Goal: Task Accomplishment & Management: Complete application form

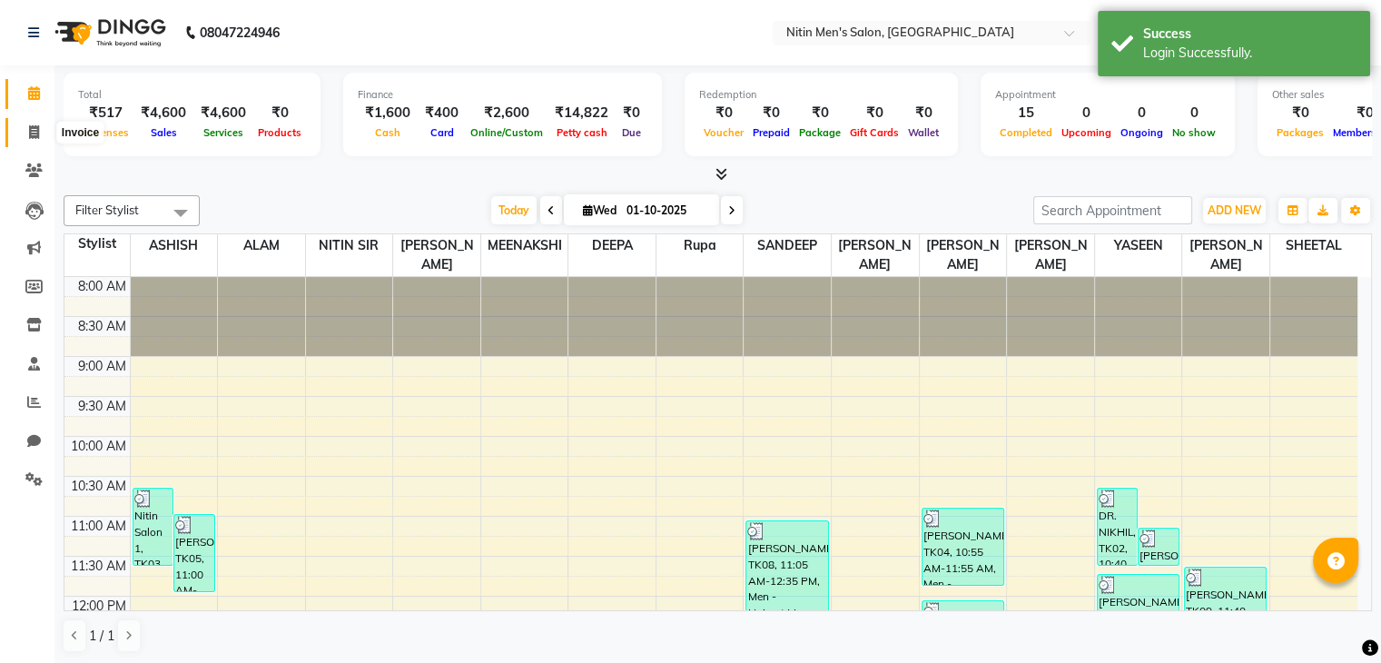
click at [30, 123] on span at bounding box center [34, 133] width 32 height 21
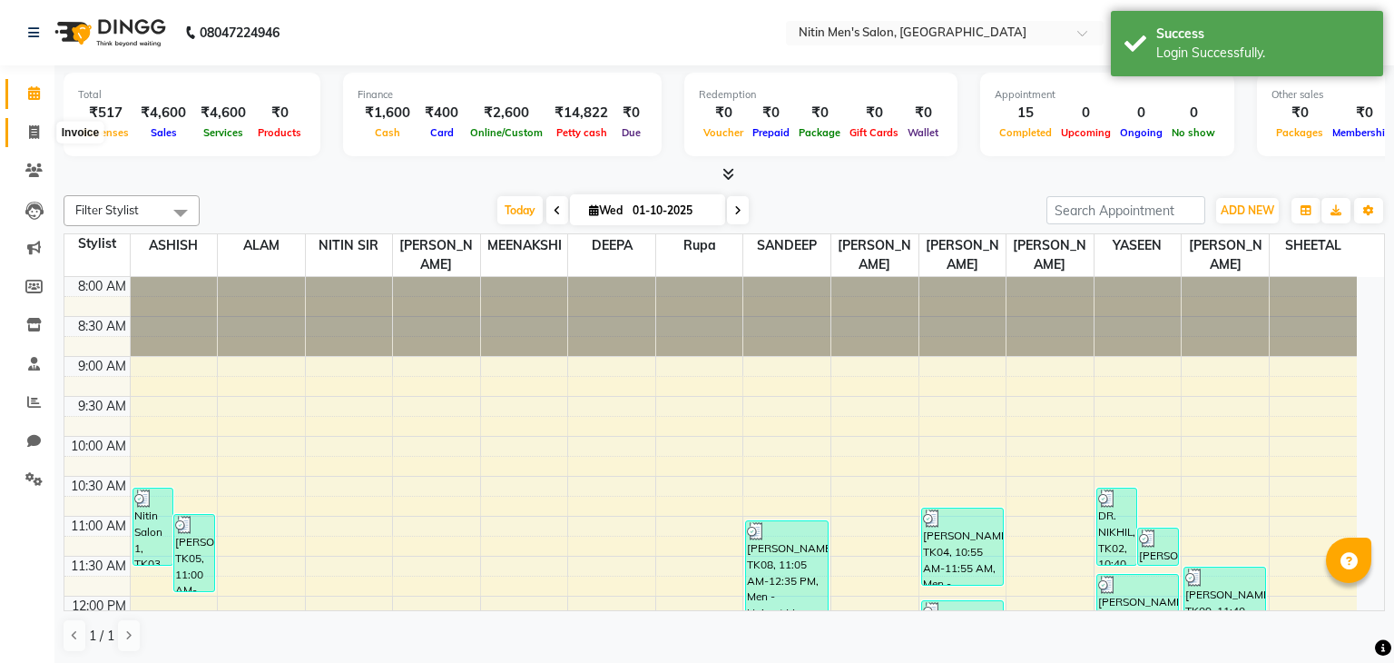
select select "7981"
select select "service"
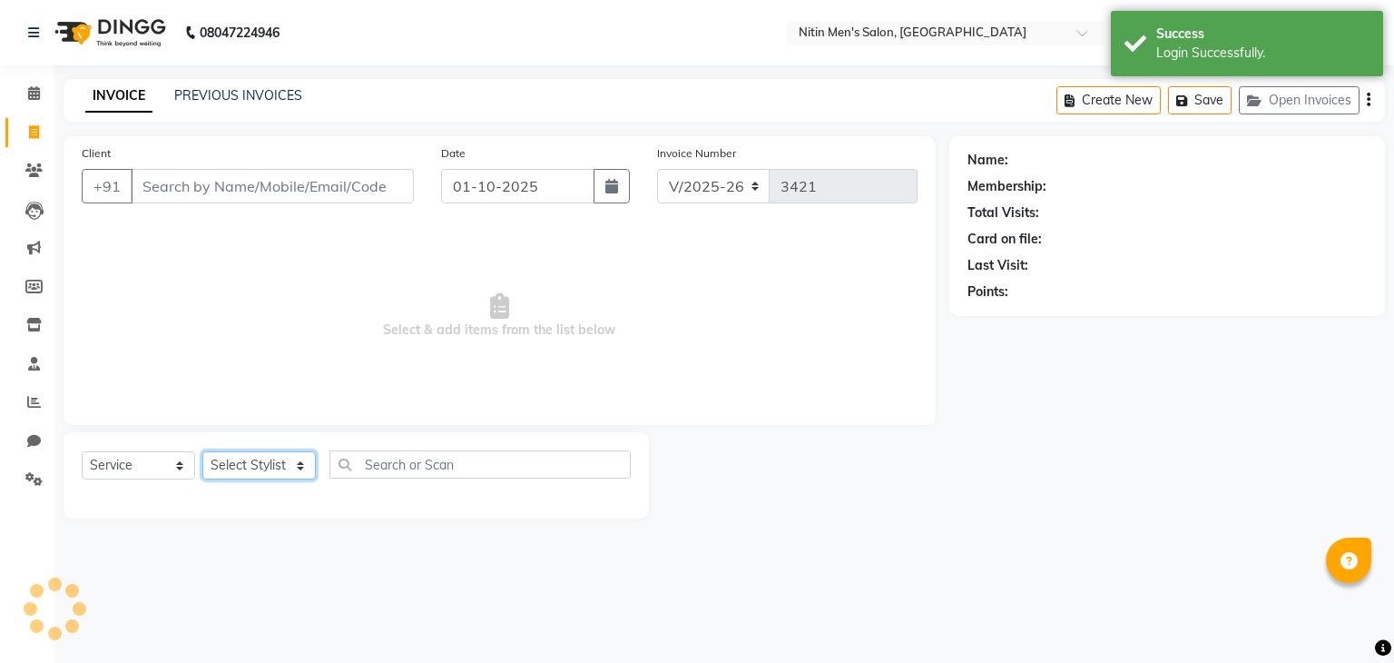
click at [270, 460] on select "Select Stylist" at bounding box center [258, 465] width 113 height 28
click at [270, 460] on select "Select Stylist [PERSON_NAME] DEEPA [PERSON_NAME] MEENAKSHI NITIN SIR [PERSON_NA…" at bounding box center [258, 465] width 113 height 28
select select "75700"
click at [202, 452] on select "Select Stylist [PERSON_NAME] DEEPA [PERSON_NAME] MEENAKSHI NITIN SIR [PERSON_NA…" at bounding box center [258, 465] width 113 height 28
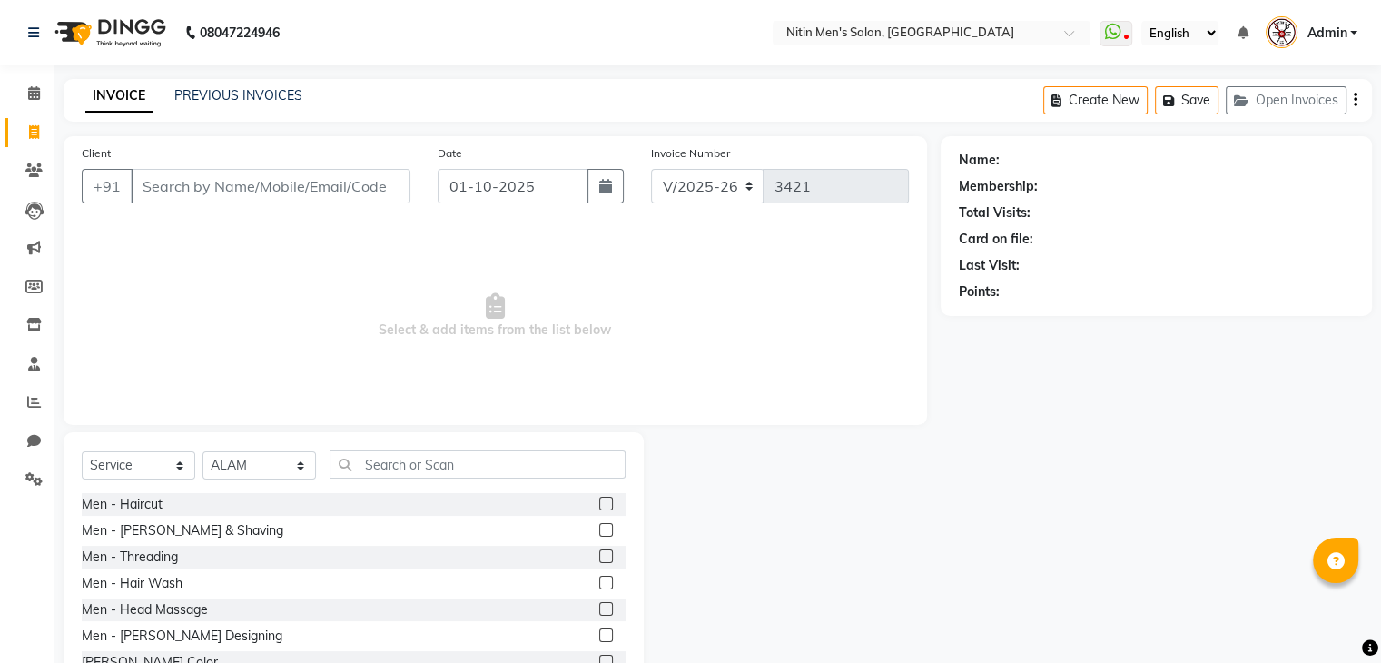
click at [599, 507] on label at bounding box center [606, 504] width 14 height 14
click at [599, 507] on input "checkbox" at bounding box center [605, 504] width 12 height 12
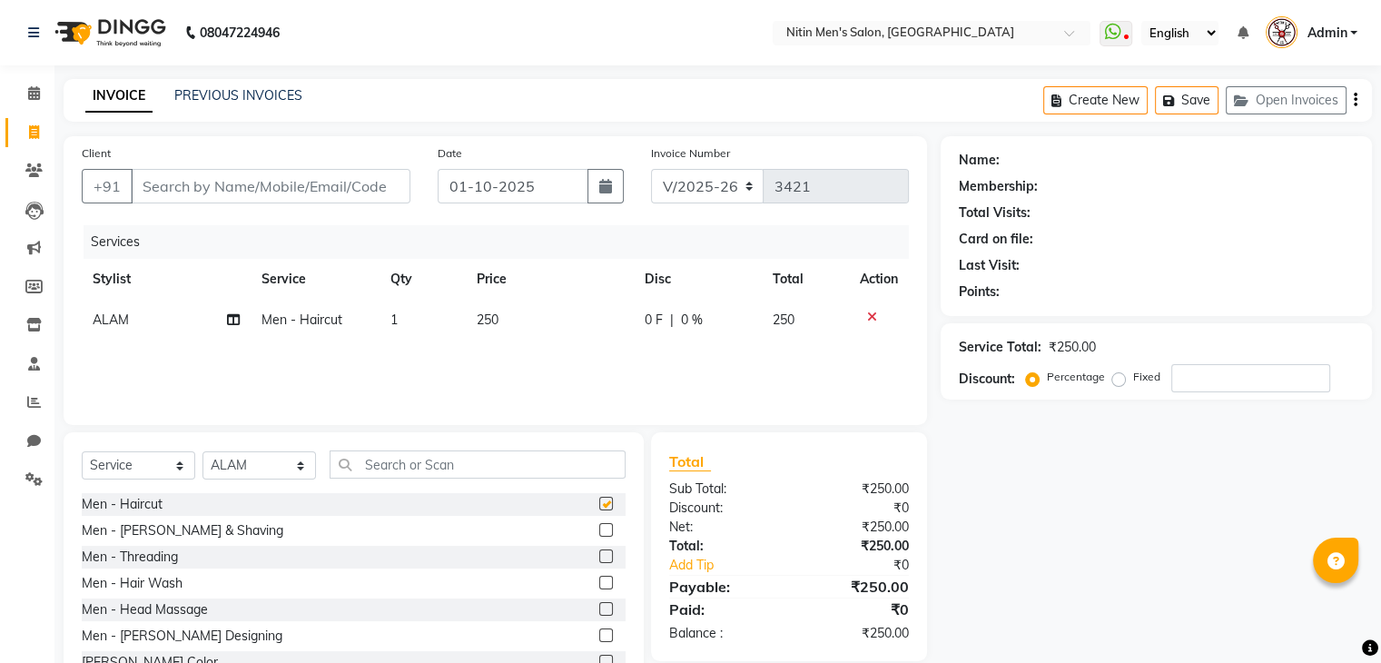
checkbox input "false"
click at [93, 313] on span "ALAM" at bounding box center [111, 319] width 36 height 16
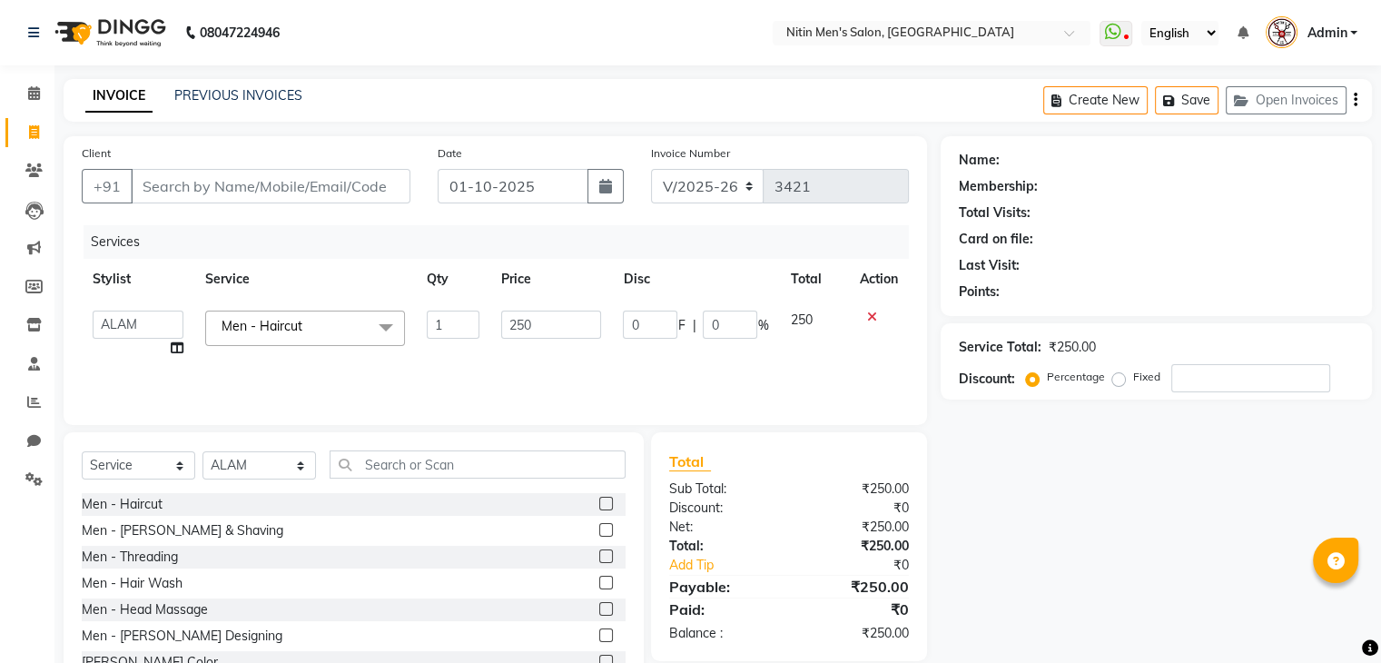
click at [93, 313] on select "[PERSON_NAME] DEEPA [PERSON_NAME] MEENAKSHI NITIN SIR [PERSON_NAME] [PERSON_NAM…" at bounding box center [138, 324] width 91 height 28
select select "75699"
click at [280, 477] on select "Select Stylist [PERSON_NAME] DEEPA [PERSON_NAME] MEENAKSHI NITIN SIR [PERSON_NA…" at bounding box center [258, 465] width 113 height 28
select select "85157"
click at [202, 452] on select "Select Stylist [PERSON_NAME] DEEPA [PERSON_NAME] MEENAKSHI NITIN SIR [PERSON_NA…" at bounding box center [258, 465] width 113 height 28
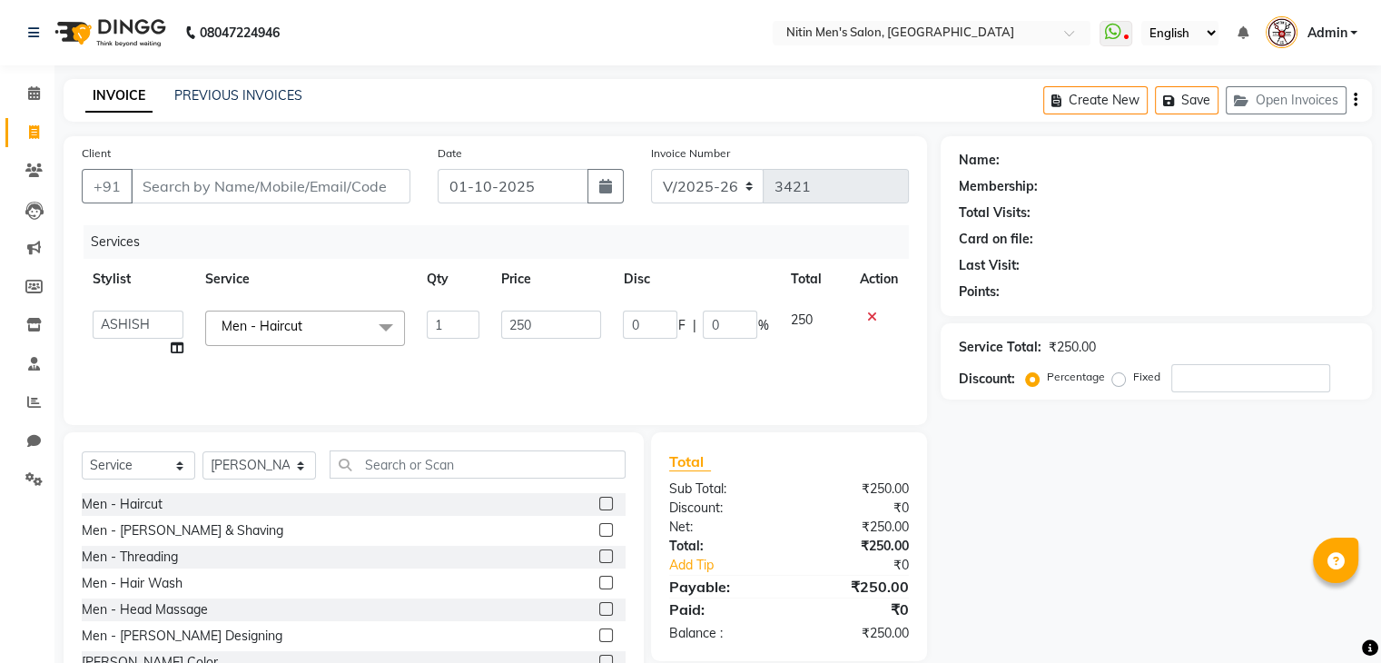
click at [599, 527] on label at bounding box center [606, 530] width 14 height 14
click at [599, 527] on input "checkbox" at bounding box center [605, 531] width 12 height 12
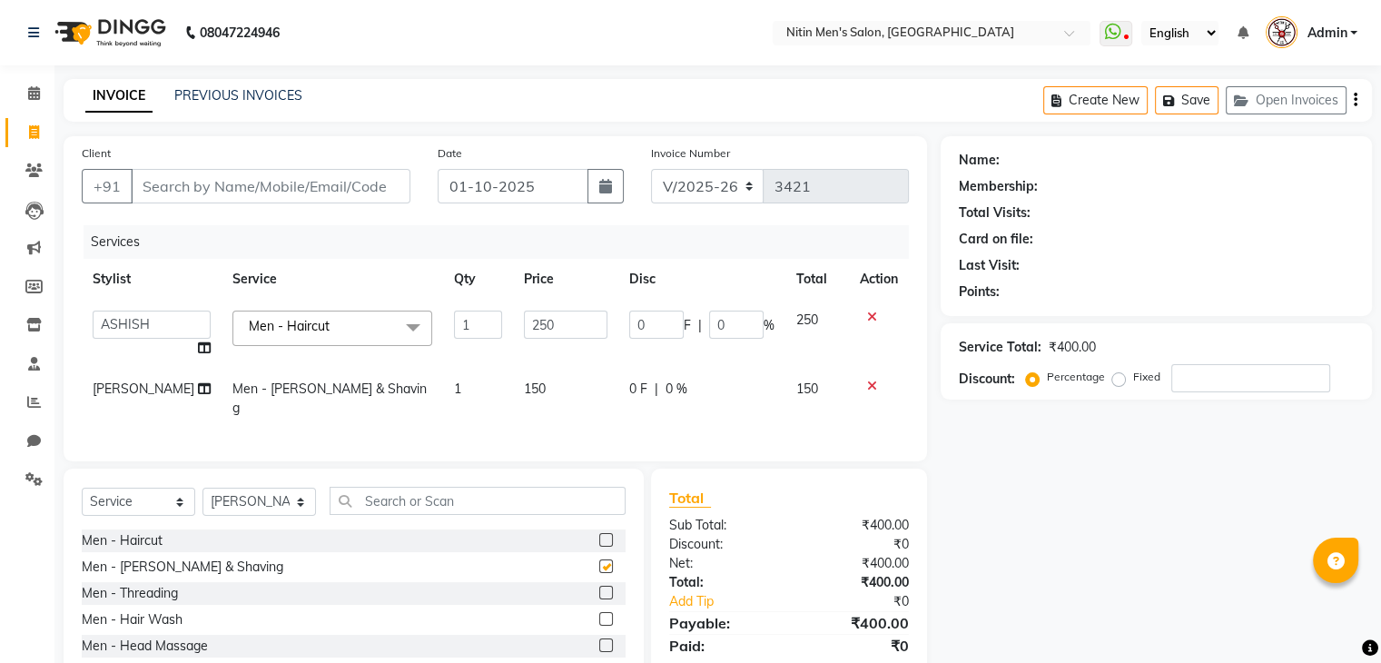
checkbox input "false"
click at [599, 538] on label at bounding box center [606, 540] width 14 height 14
click at [599, 538] on input "checkbox" at bounding box center [605, 541] width 12 height 12
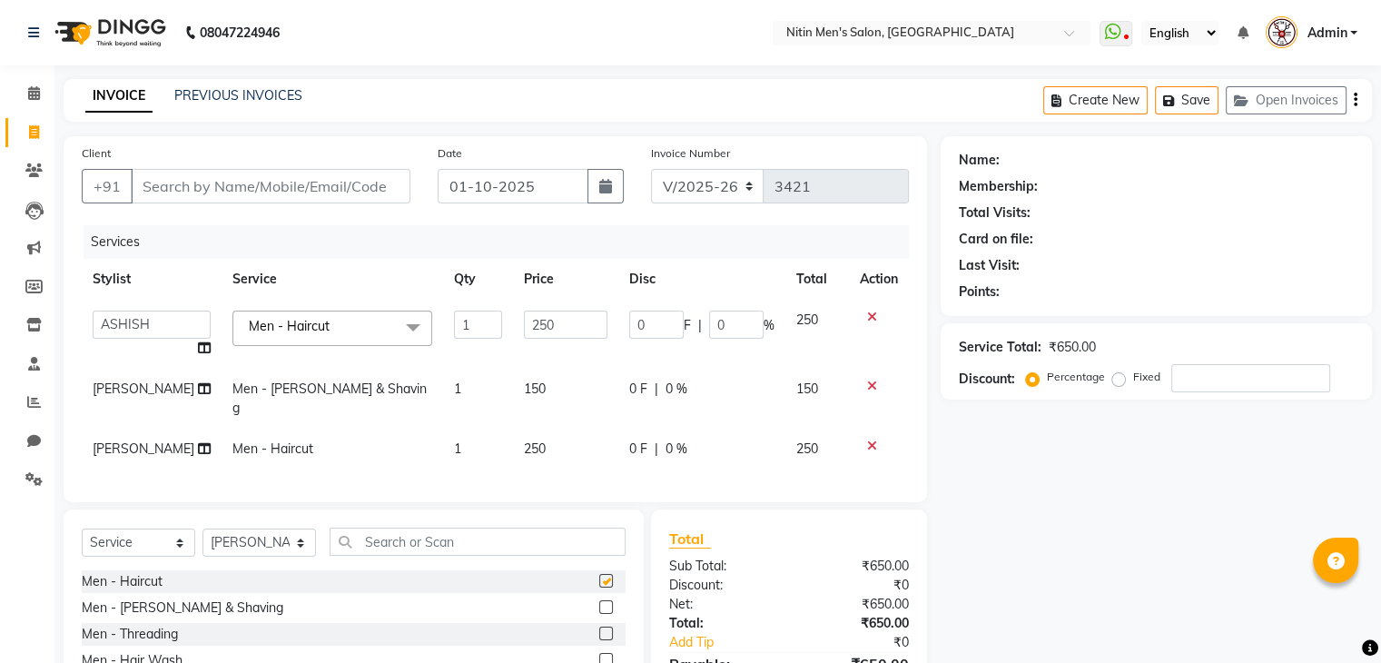
checkbox input "false"
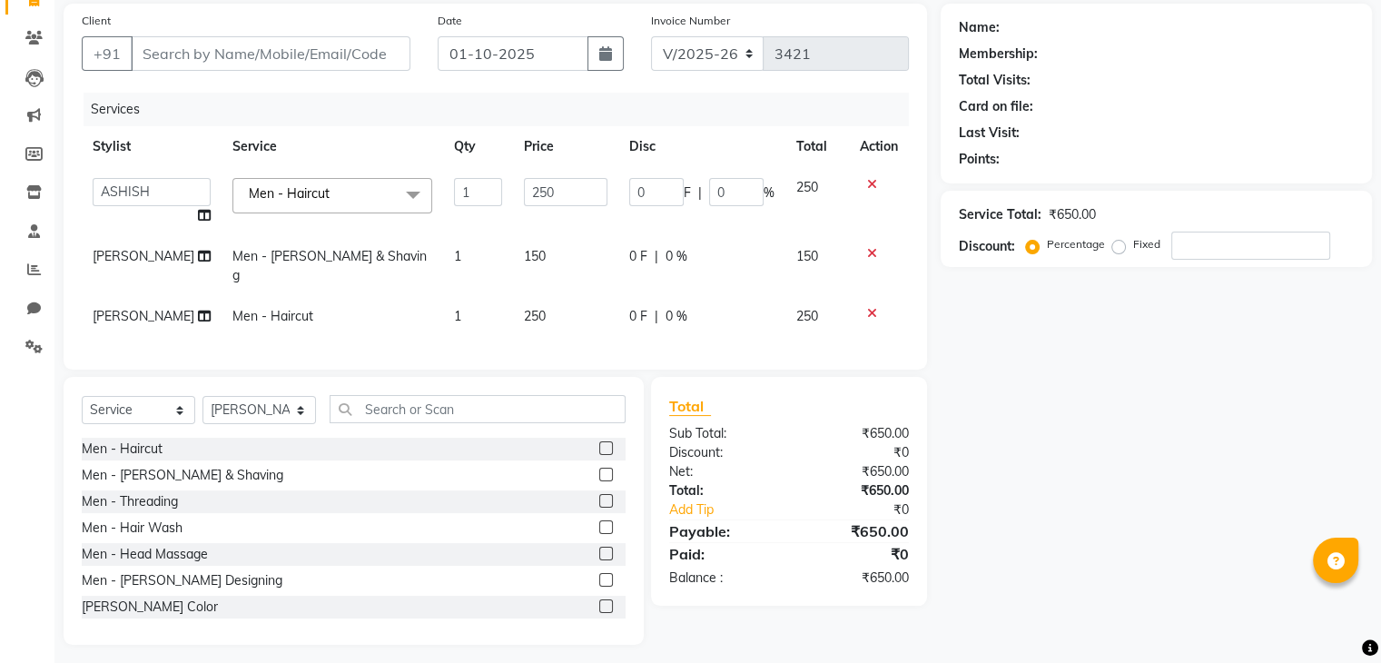
scroll to position [133, 0]
click at [871, 306] on icon at bounding box center [872, 312] width 10 height 13
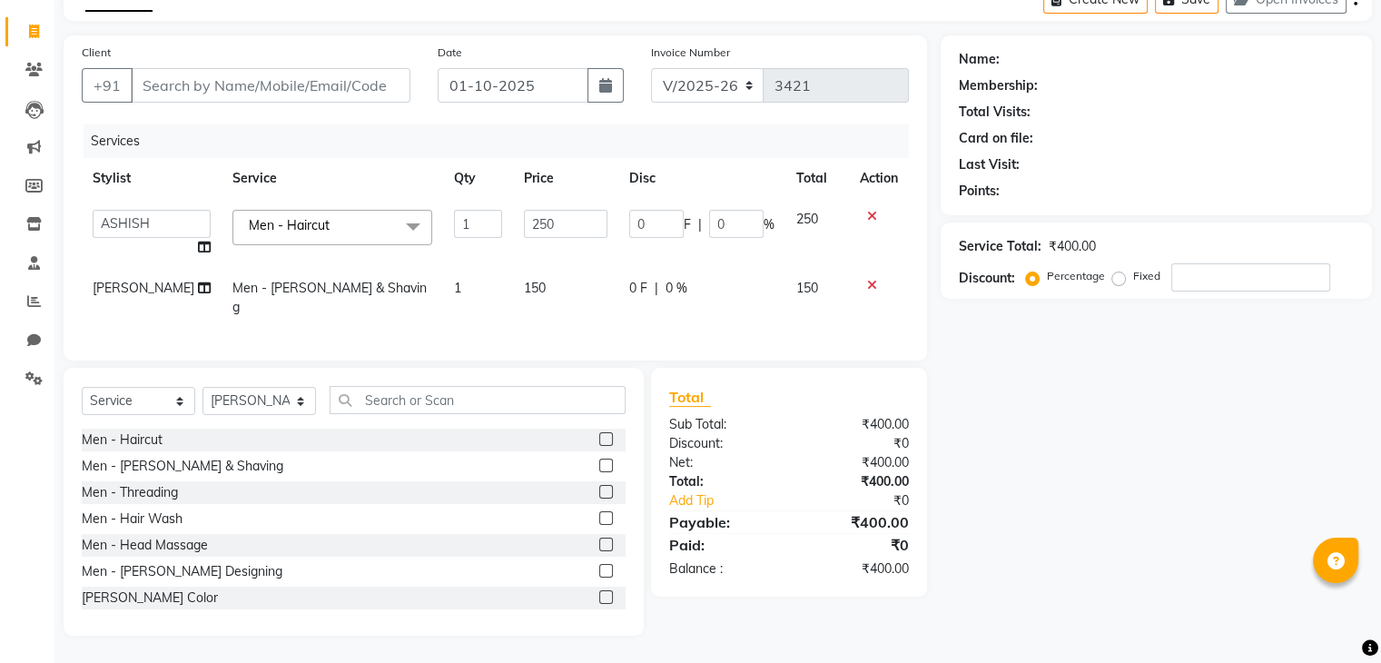
scroll to position [96, 0]
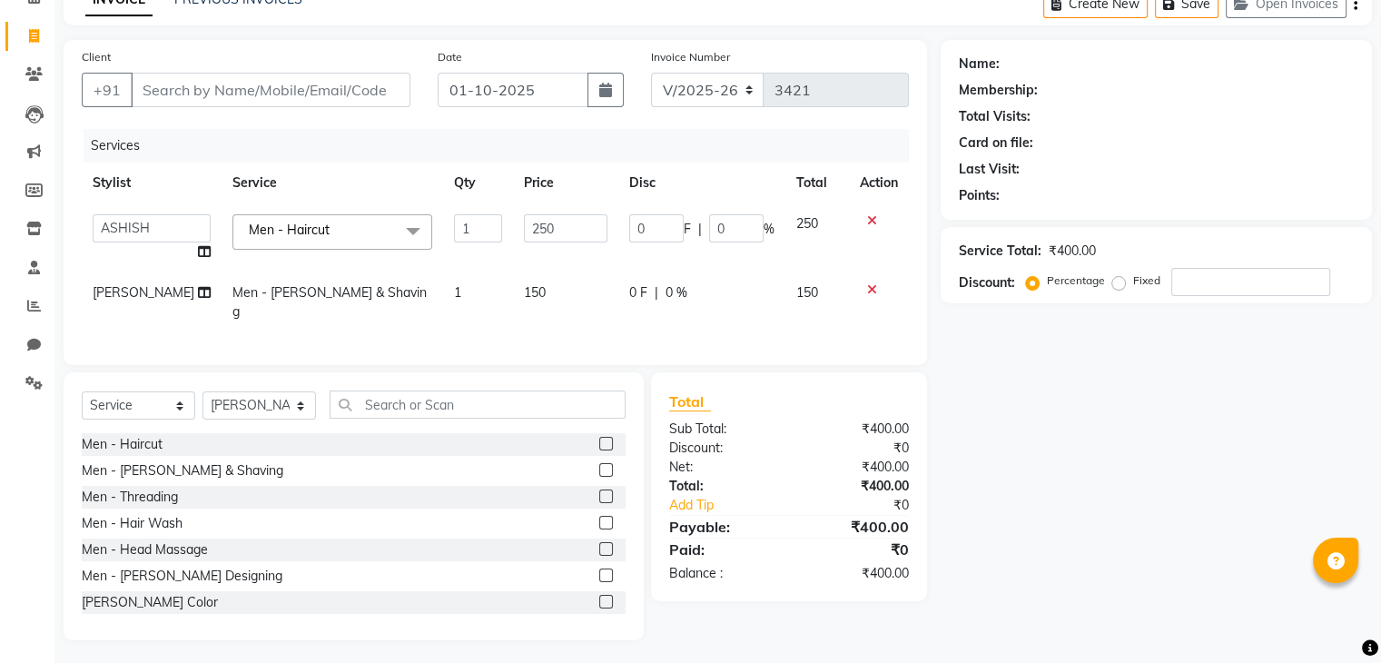
click at [871, 291] on icon at bounding box center [872, 289] width 10 height 13
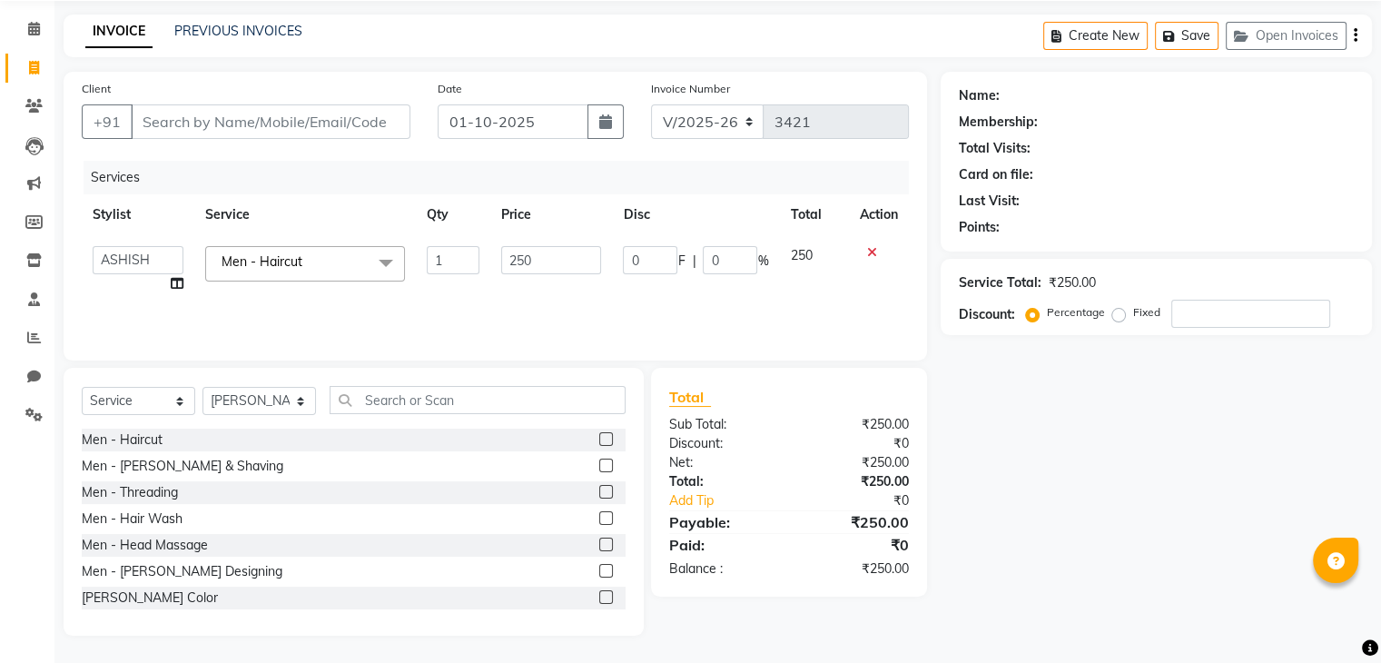
click at [341, 139] on div "Client +91" at bounding box center [246, 116] width 356 height 74
click at [332, 117] on input "Client" at bounding box center [271, 121] width 280 height 34
type input "9"
type input "0"
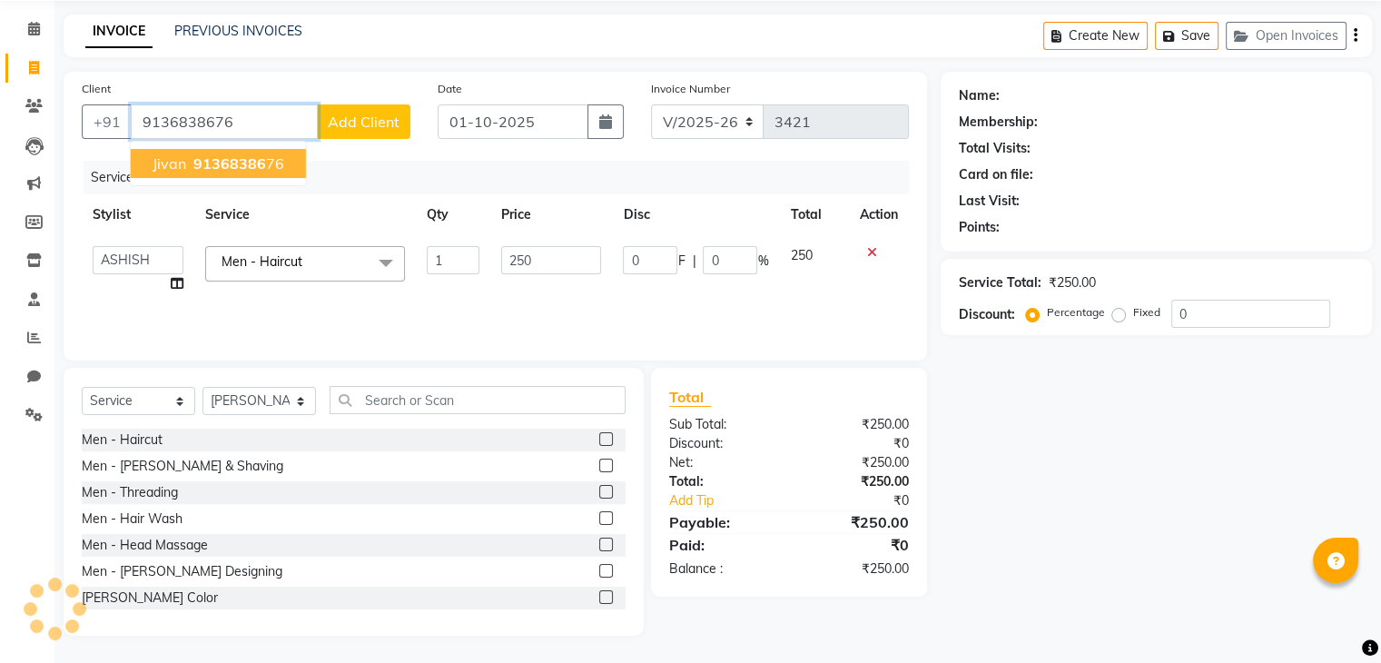
type input "9136838676"
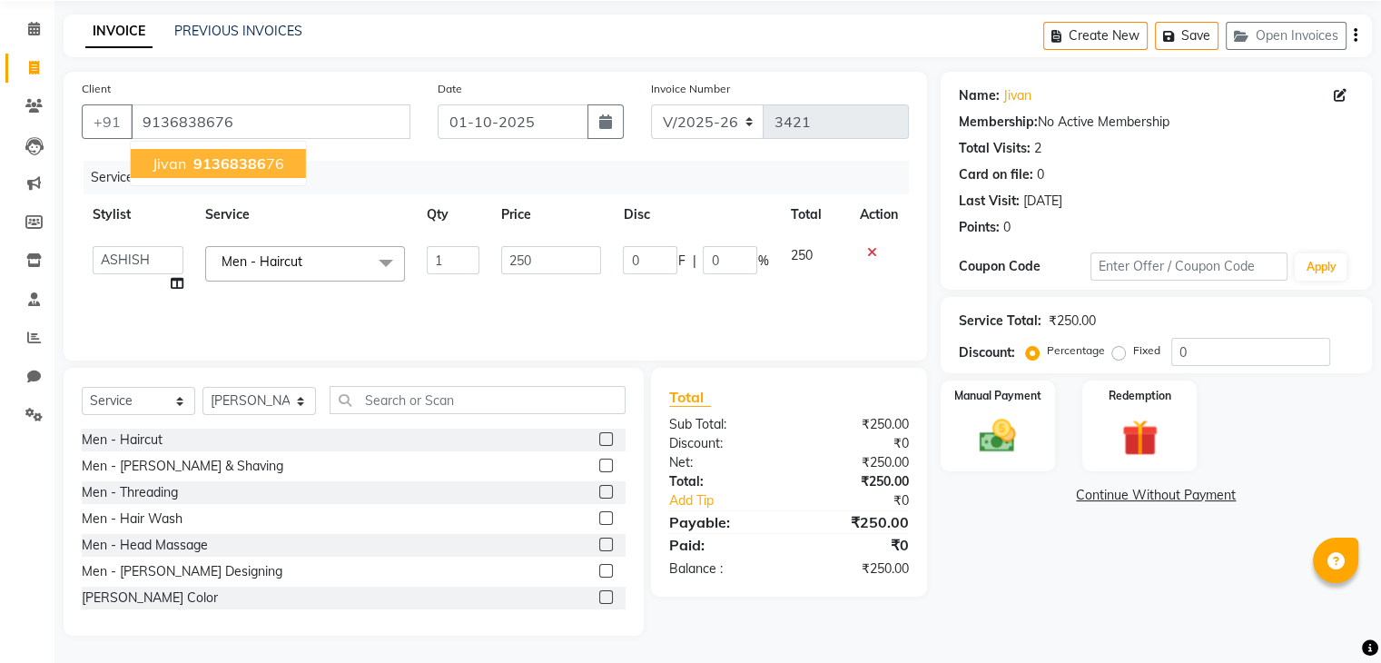
click at [290, 157] on button "jivan 91368386 76" at bounding box center [218, 163] width 175 height 29
click at [701, 498] on link "Add Tip" at bounding box center [732, 500] width 155 height 19
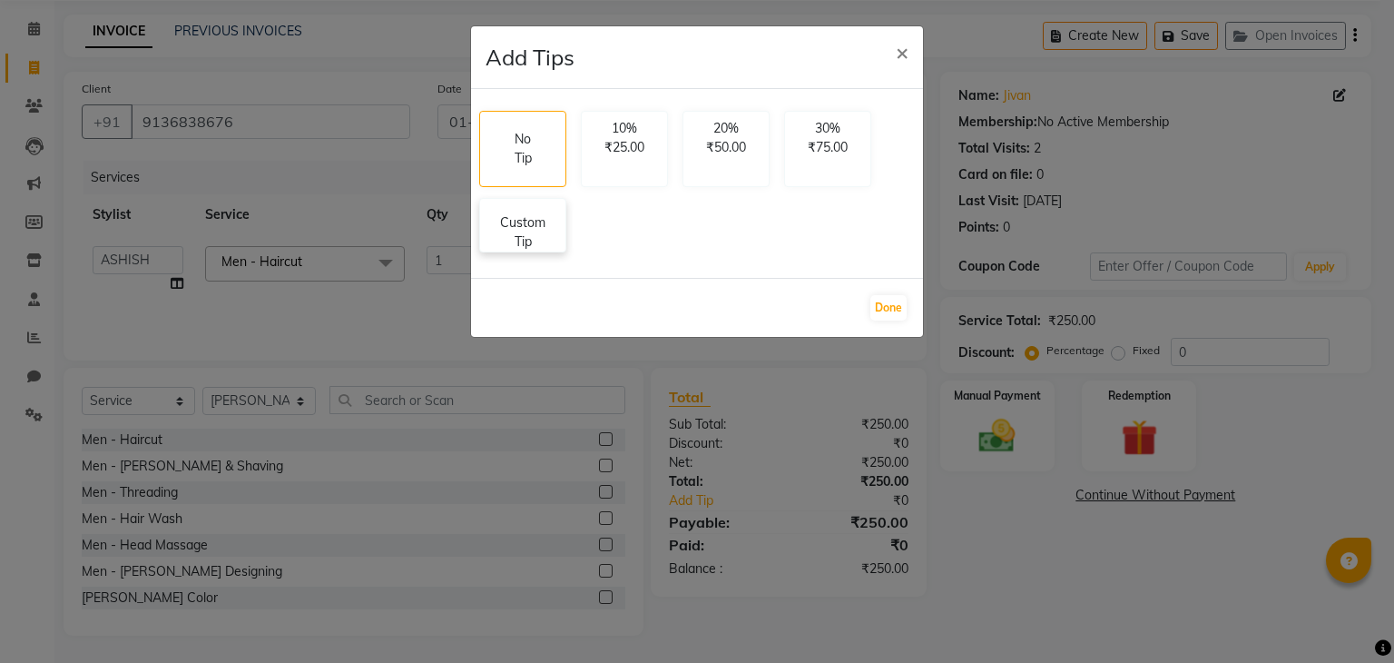
click at [565, 248] on div "Custom Tip" at bounding box center [522, 225] width 87 height 54
select select "75699"
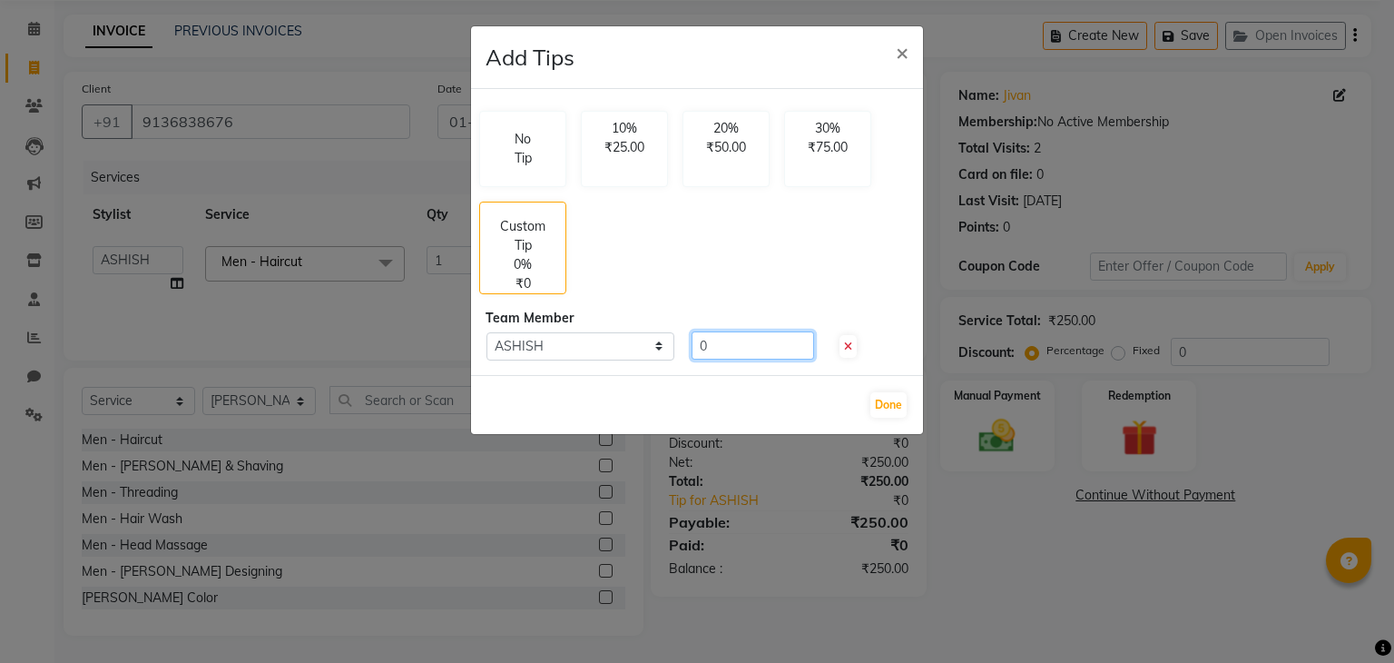
click at [720, 354] on input "0" at bounding box center [753, 345] width 123 height 28
type input "50"
click at [875, 398] on button "Done" at bounding box center [888, 404] width 36 height 25
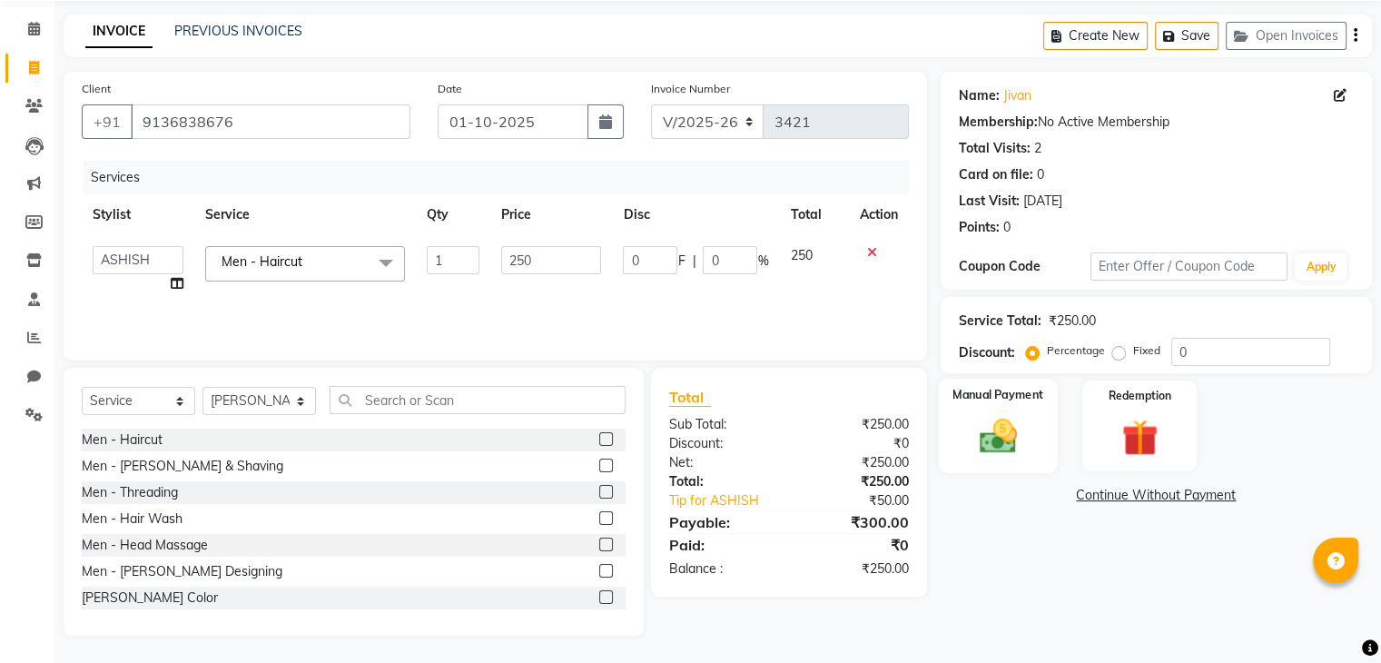
click at [990, 409] on div "Manual Payment" at bounding box center [997, 425] width 119 height 93
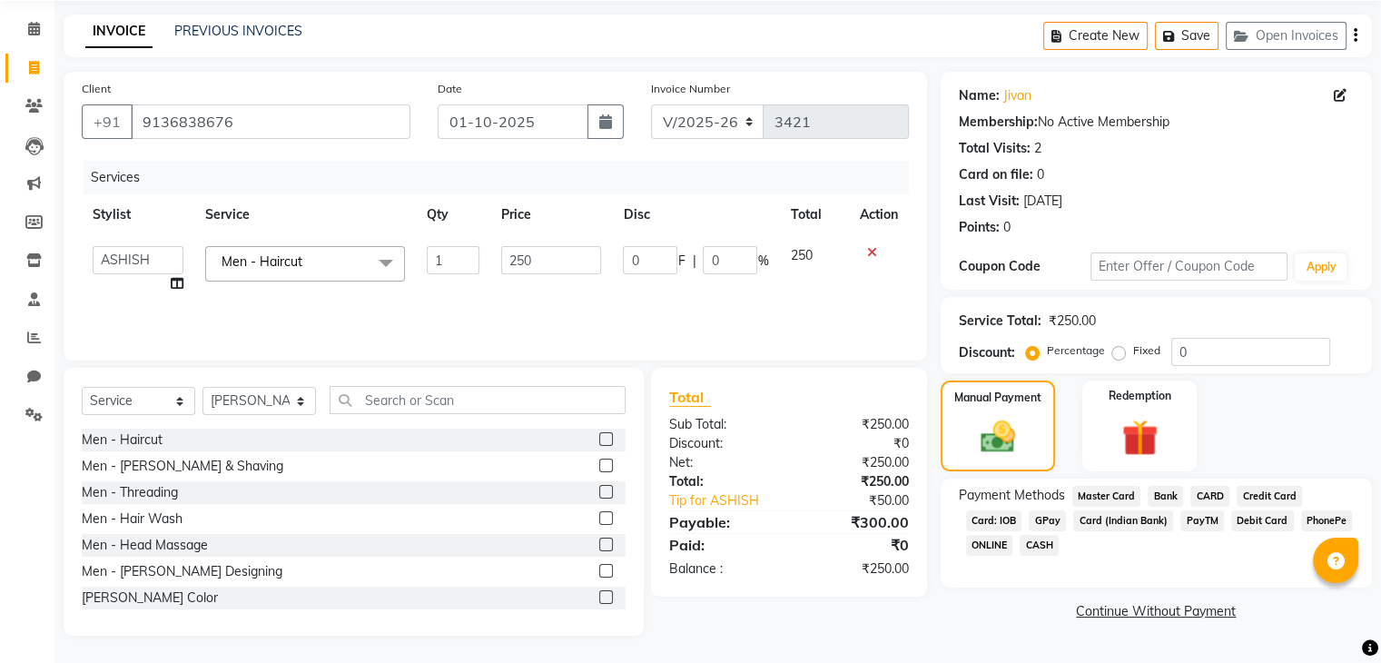
click at [1044, 516] on span "GPay" at bounding box center [1046, 520] width 37 height 21
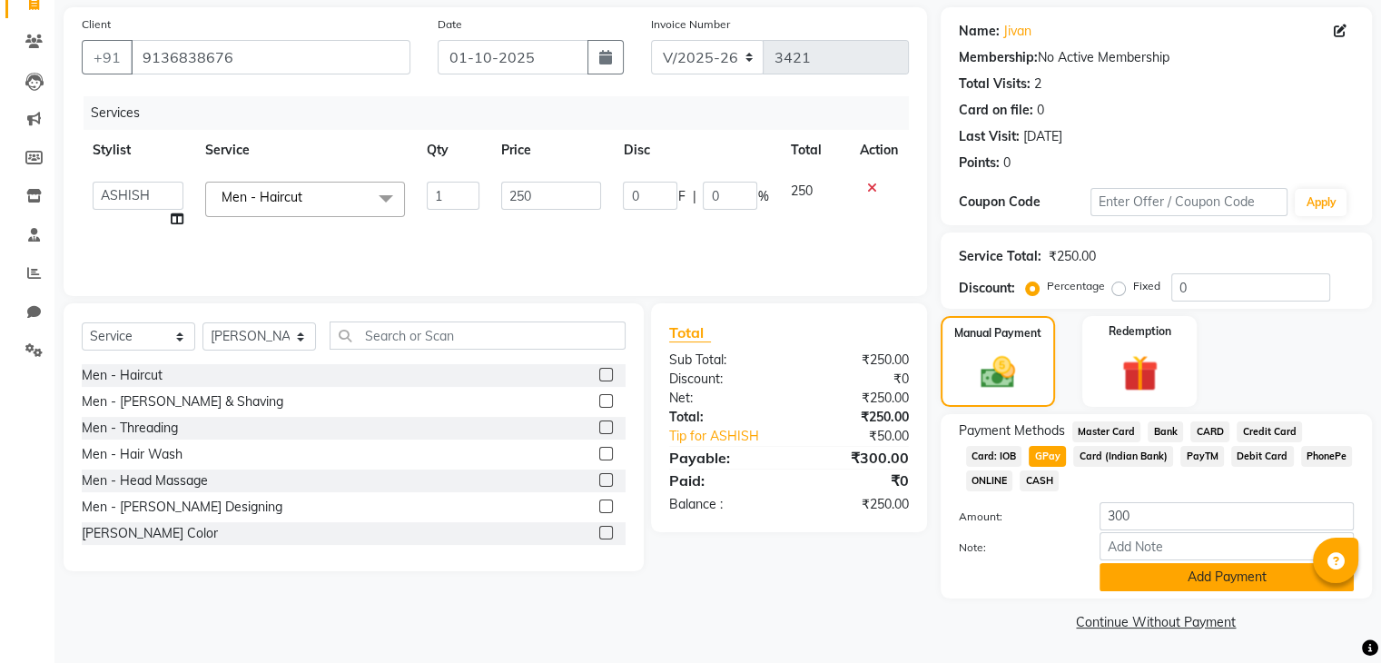
click at [1124, 577] on button "Add Payment" at bounding box center [1226, 577] width 254 height 28
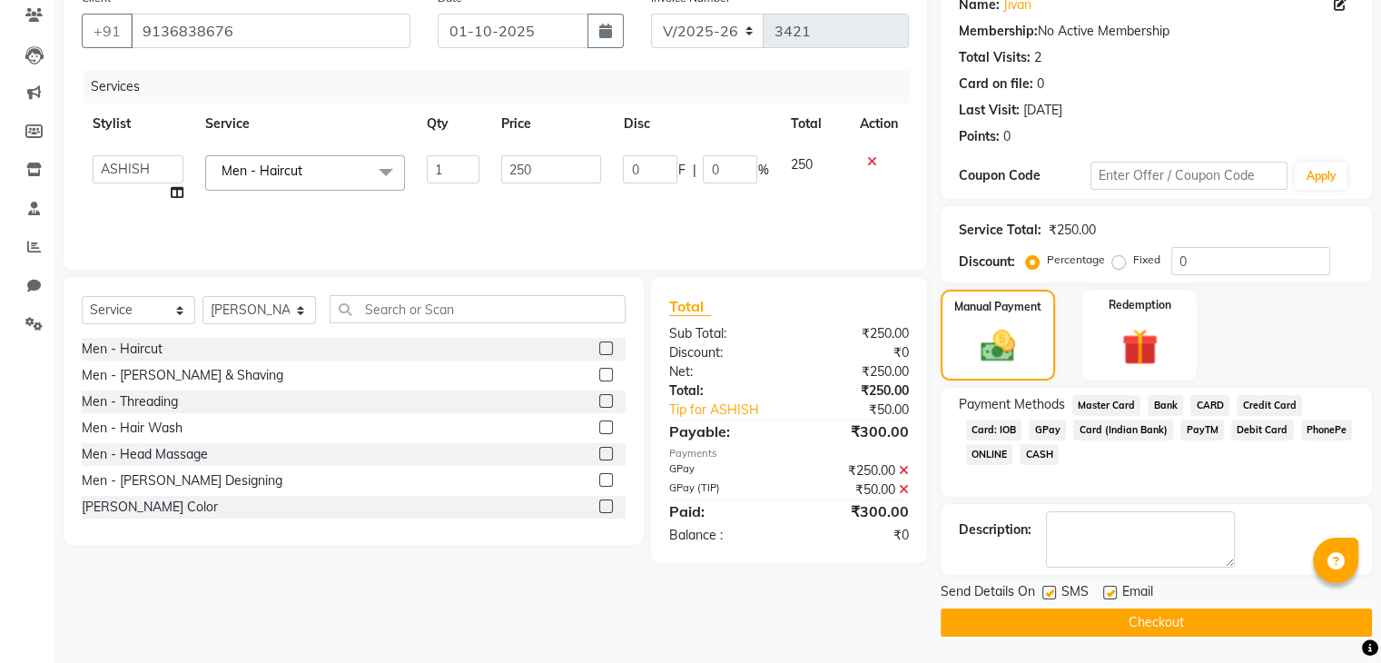
drag, startPoint x: 1102, startPoint y: 640, endPoint x: 1102, endPoint y: 629, distance: 10.9
click at [1102, 629] on main "INVOICE PREVIOUS INVOICES Create New Save Open Invoices Client [PHONE_NUMBER] D…" at bounding box center [717, 294] width 1326 height 740
click at [1102, 629] on button "Checkout" at bounding box center [1155, 622] width 431 height 28
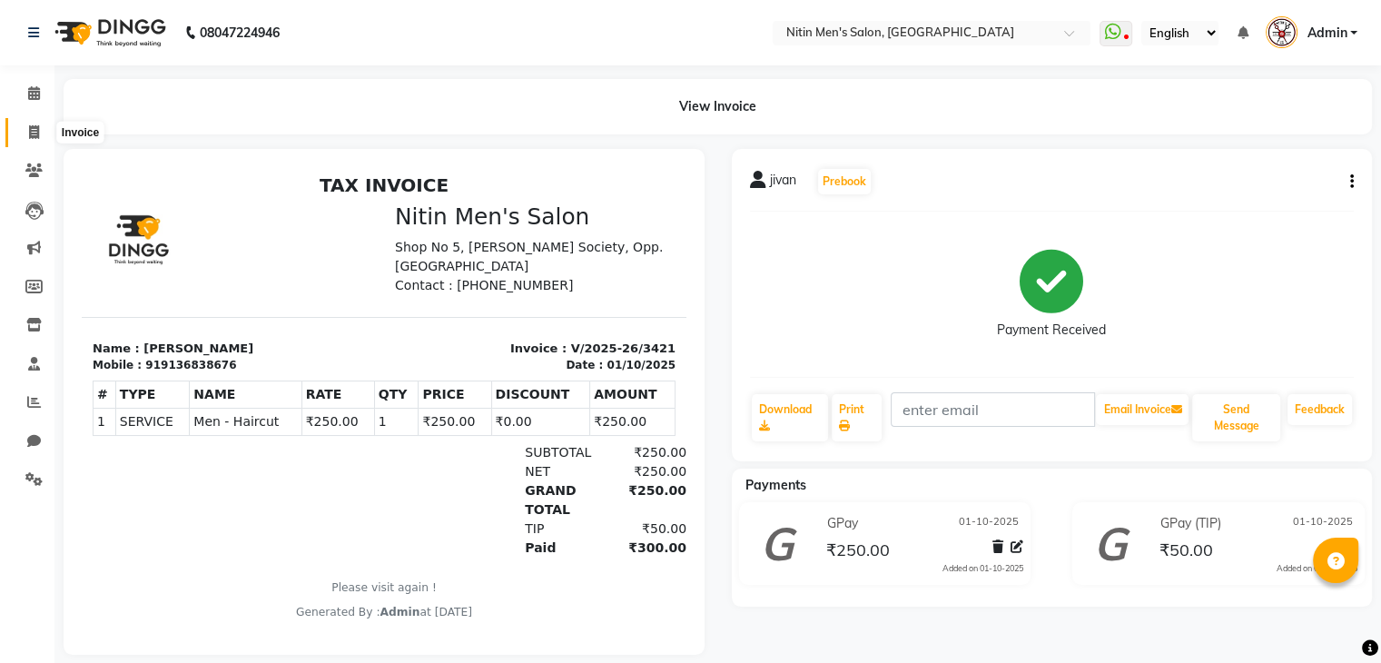
click at [47, 136] on span at bounding box center [34, 133] width 32 height 21
select select "7981"
select select "service"
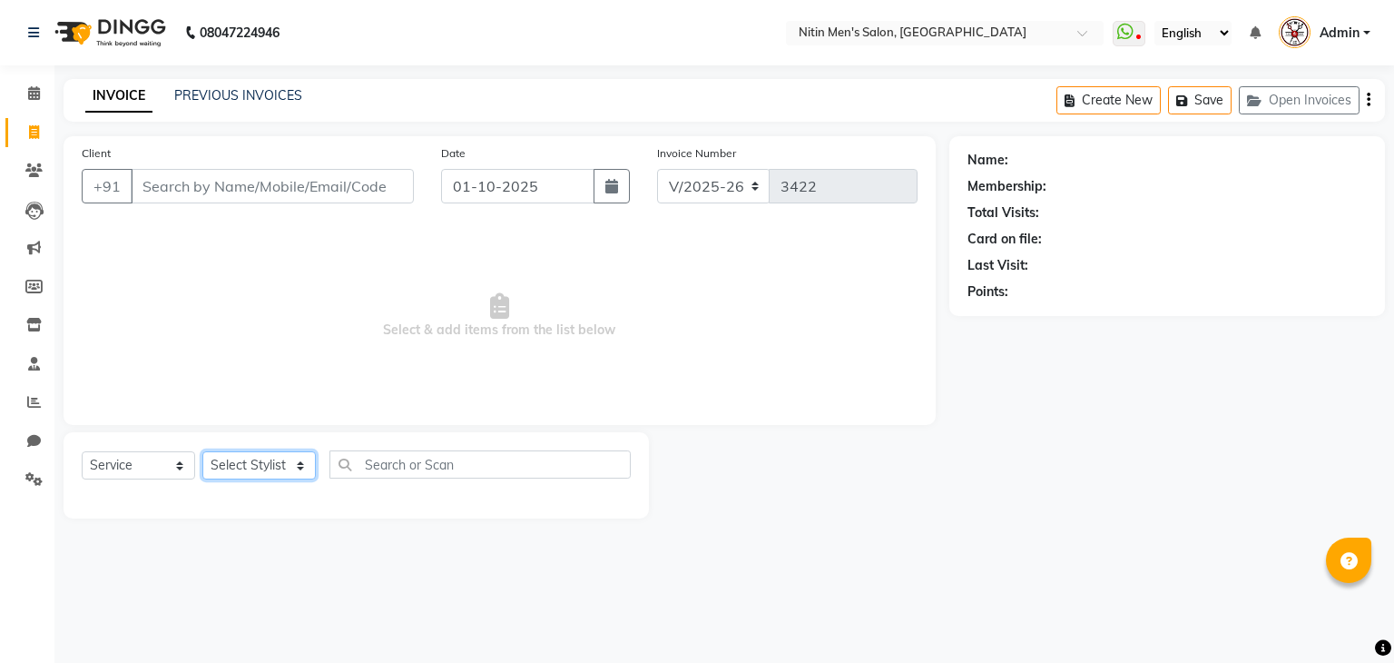
click at [262, 472] on select "Select Stylist [PERSON_NAME] DEEPA [PERSON_NAME] MEENAKSHI NITIN SIR [PERSON_NA…" at bounding box center [258, 465] width 113 height 28
select select "85157"
click at [202, 452] on select "Select Stylist [PERSON_NAME] DEEPA [PERSON_NAME] MEENAKSHI NITIN SIR [PERSON_NA…" at bounding box center [258, 465] width 113 height 28
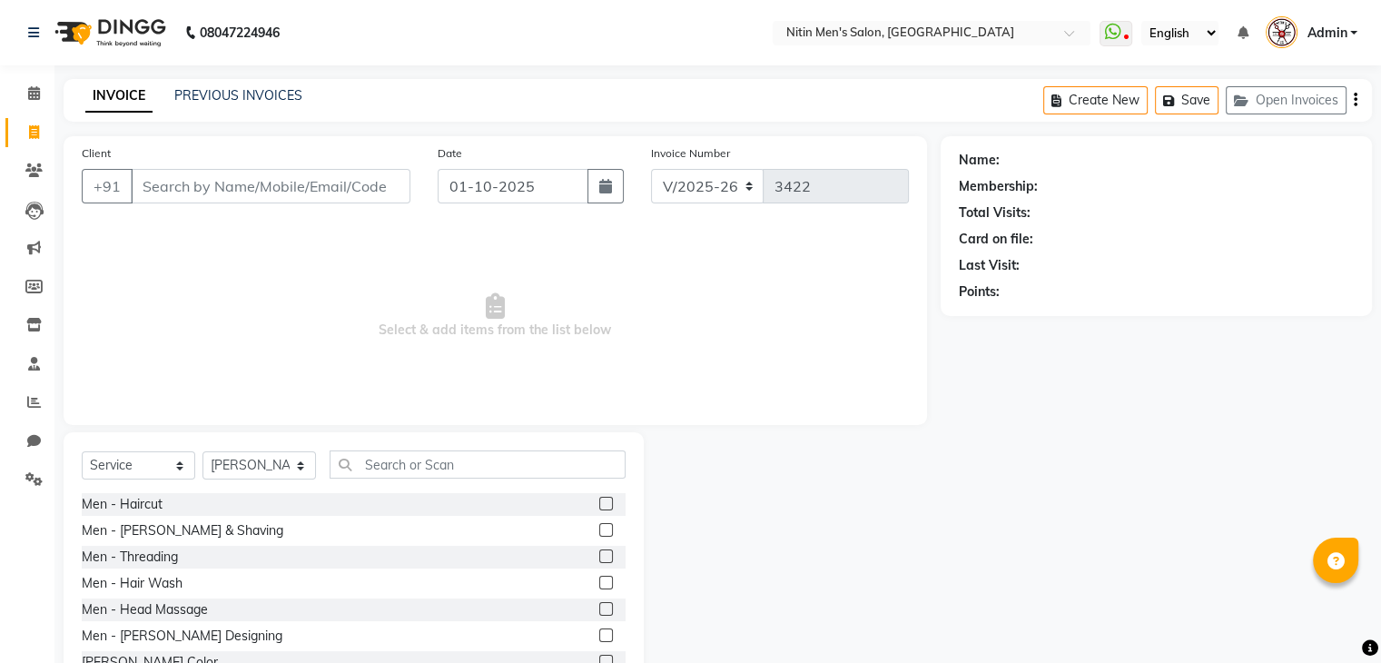
click at [599, 503] on label at bounding box center [606, 504] width 14 height 14
click at [599, 503] on input "checkbox" at bounding box center [605, 504] width 12 height 12
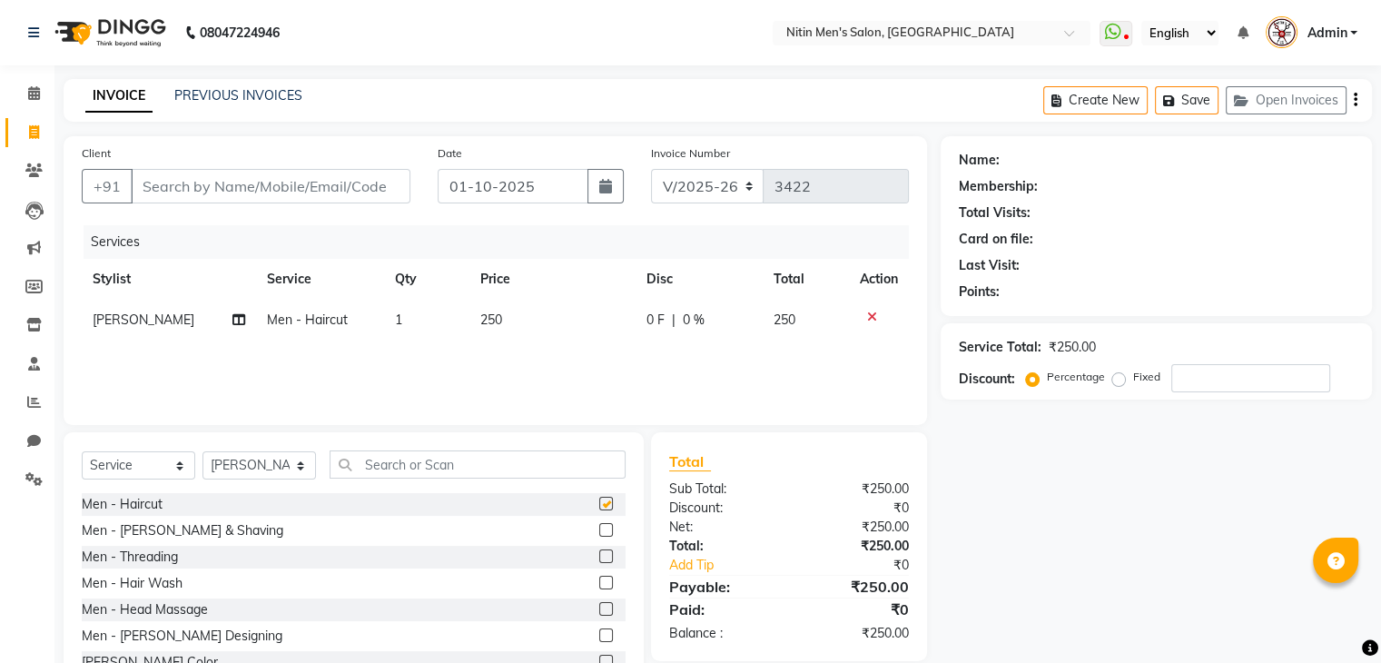
checkbox input "false"
click at [599, 527] on label at bounding box center [606, 530] width 14 height 14
click at [599, 527] on input "checkbox" at bounding box center [605, 531] width 12 height 12
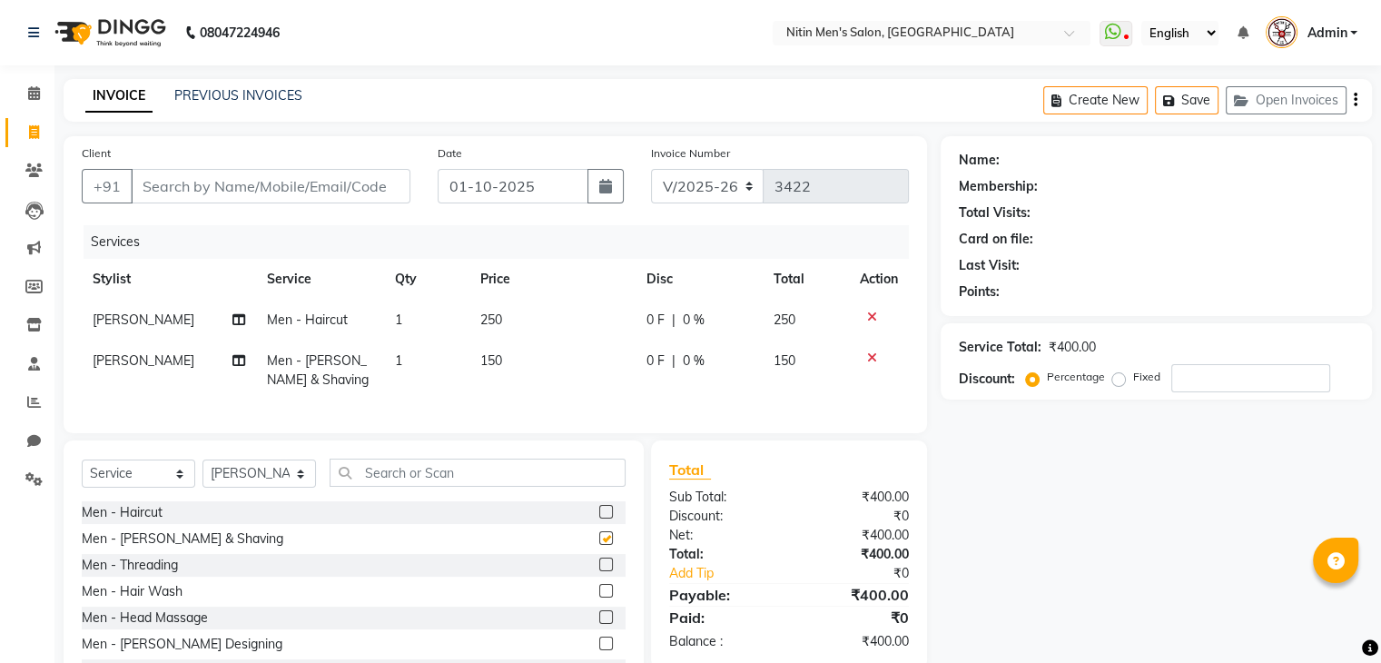
checkbox input "false"
click at [281, 197] on input "Client" at bounding box center [271, 186] width 280 height 34
type input "7"
type input "0"
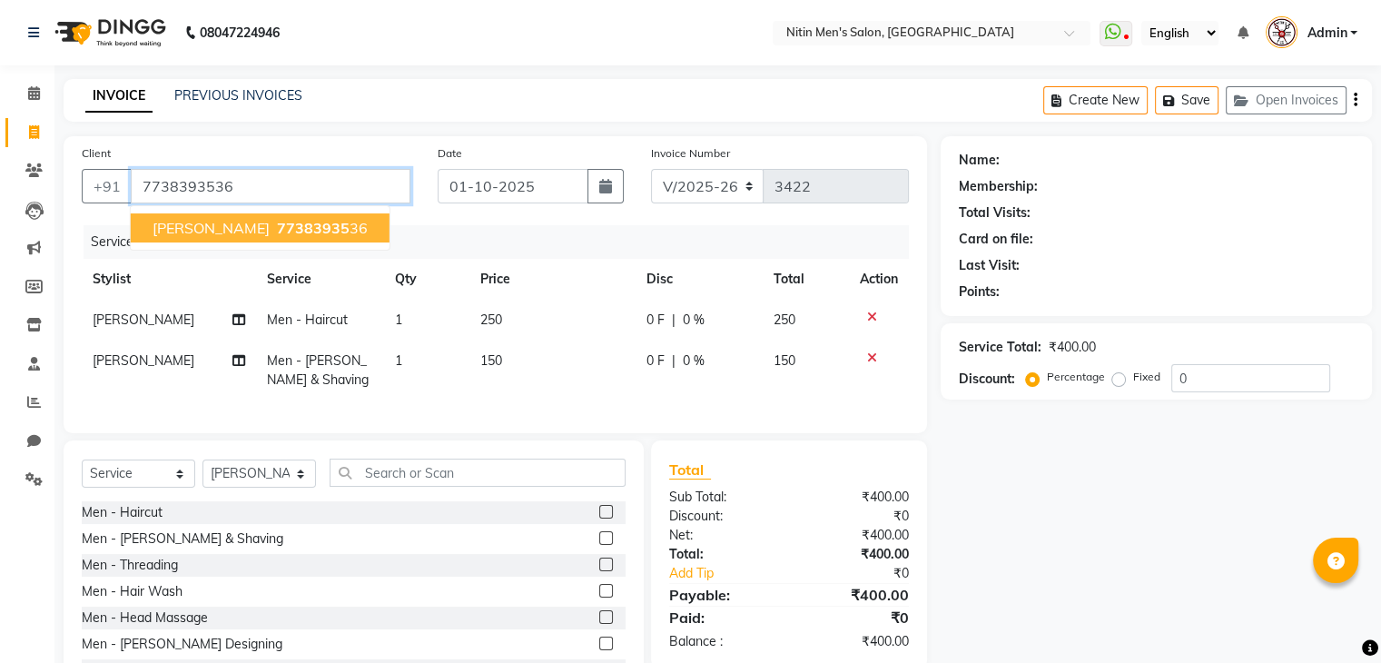
type input "7738393536"
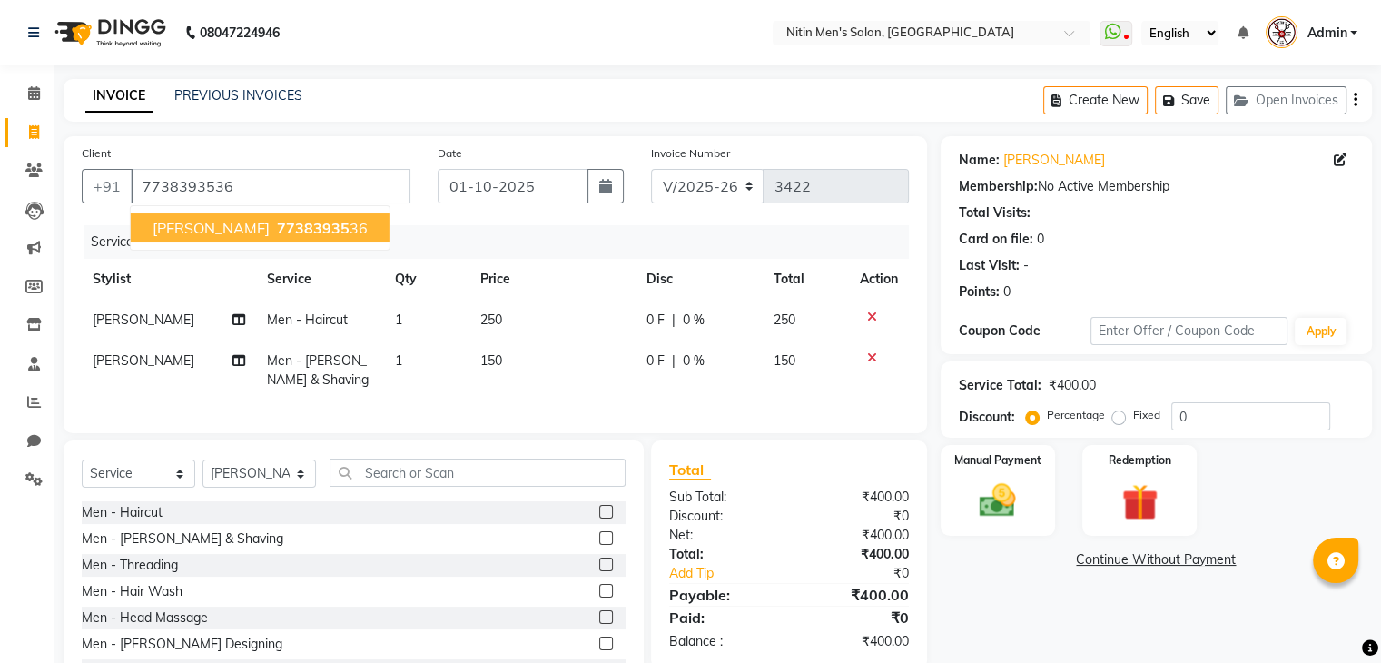
click at [282, 230] on span "77383935" at bounding box center [313, 228] width 73 height 18
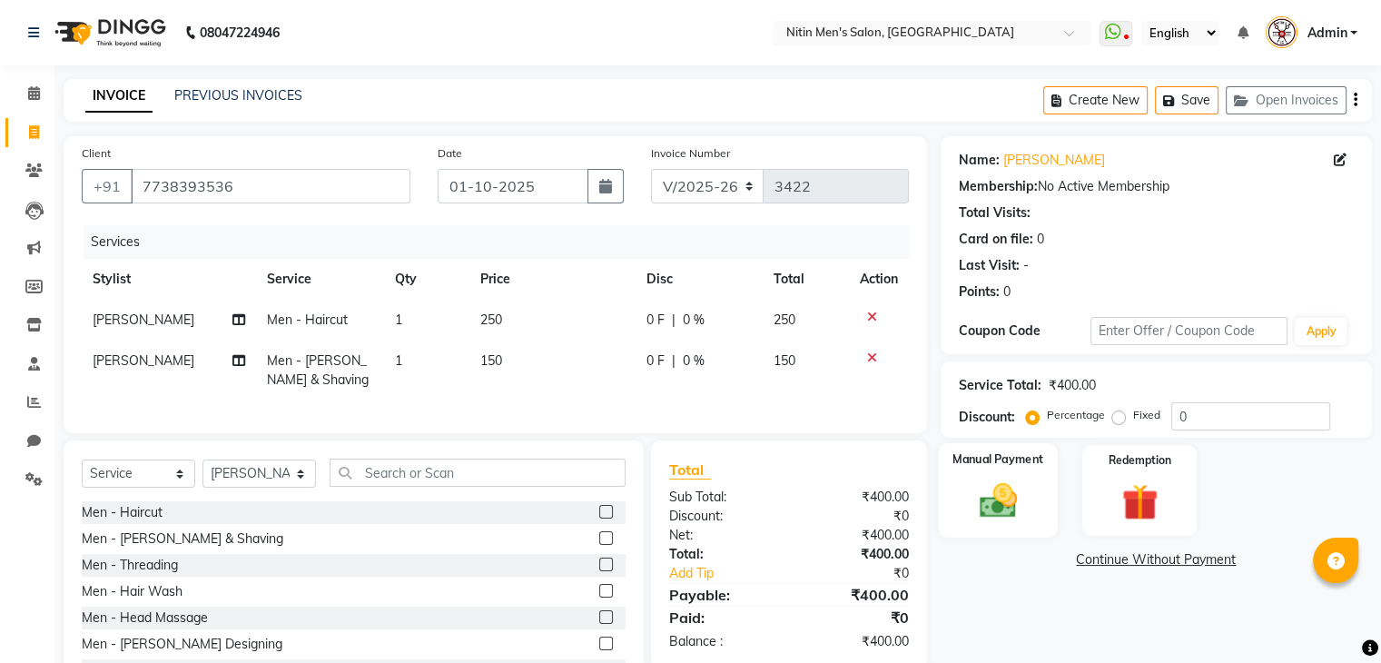
click at [1008, 484] on img at bounding box center [997, 501] width 61 height 44
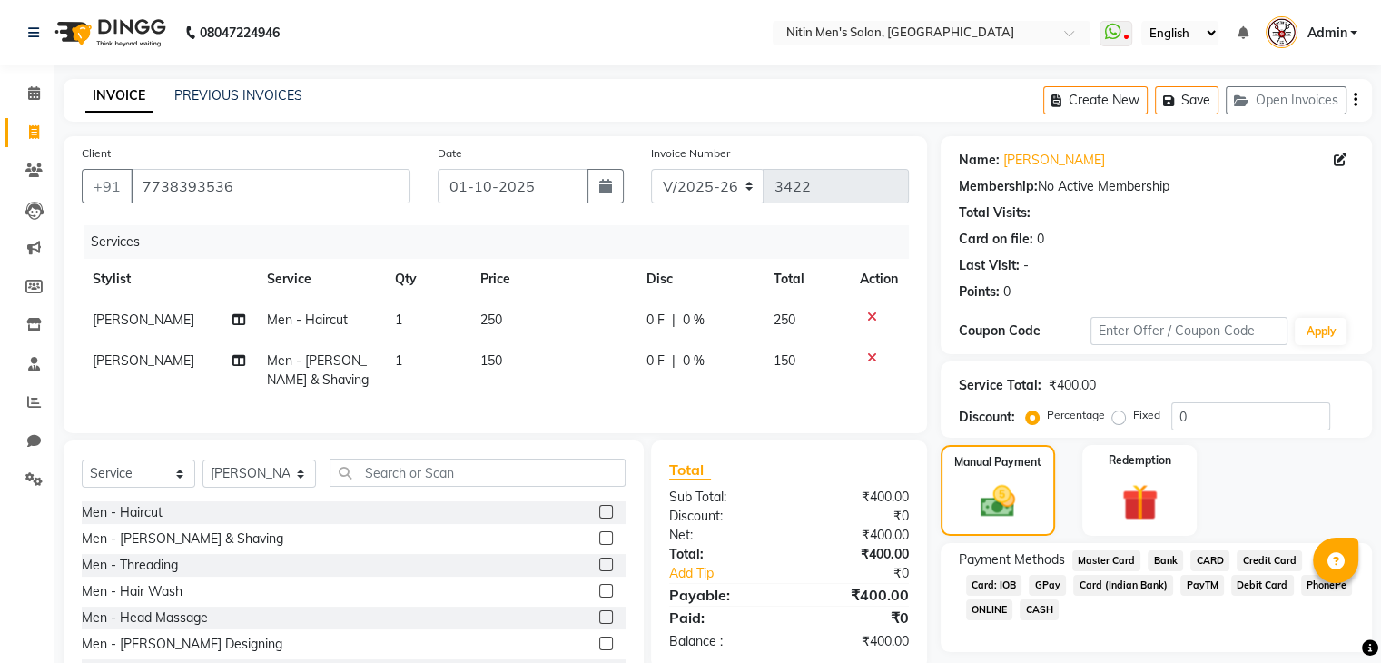
click at [1053, 589] on span "GPay" at bounding box center [1046, 585] width 37 height 21
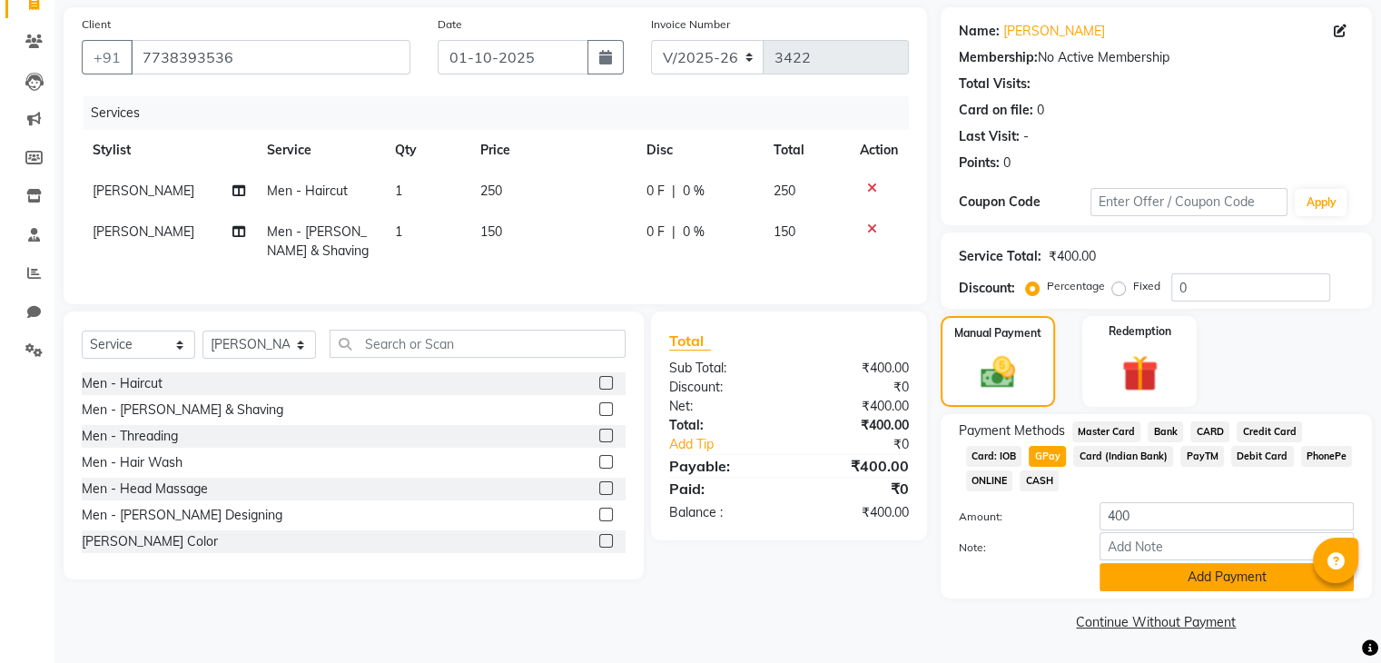
click at [1146, 582] on button "Add Payment" at bounding box center [1226, 577] width 254 height 28
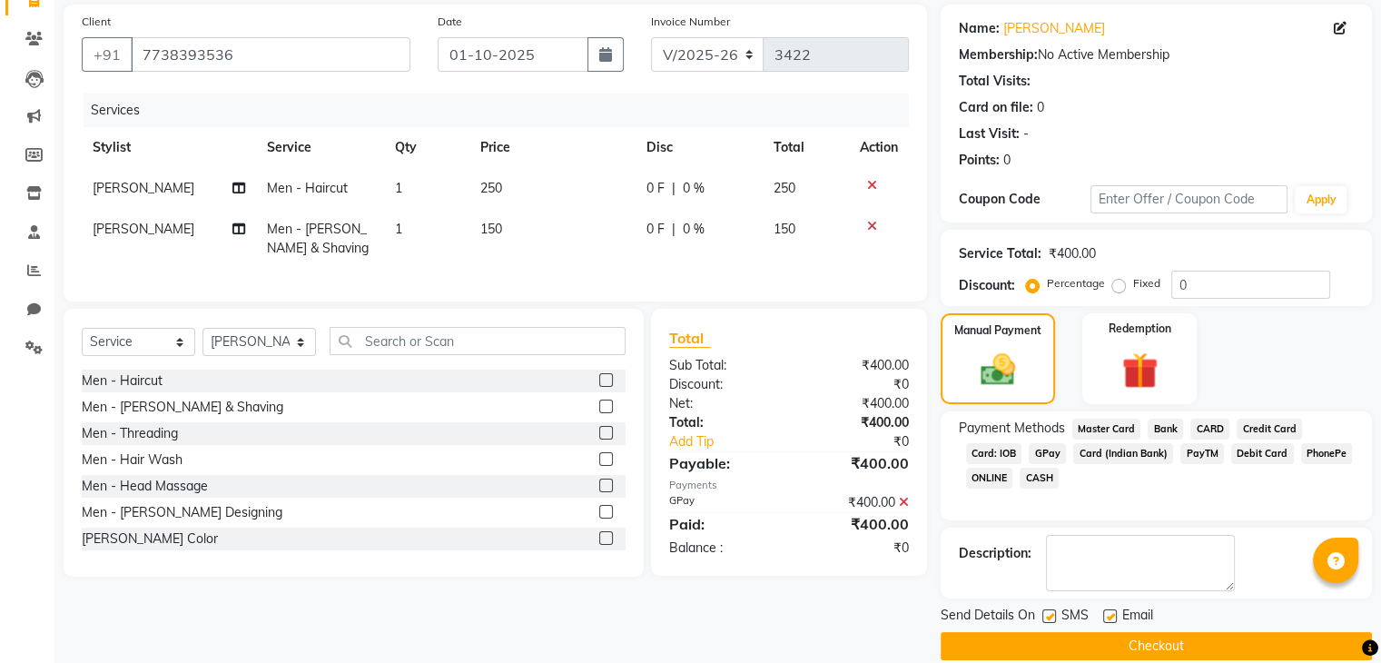
scroll to position [155, 0]
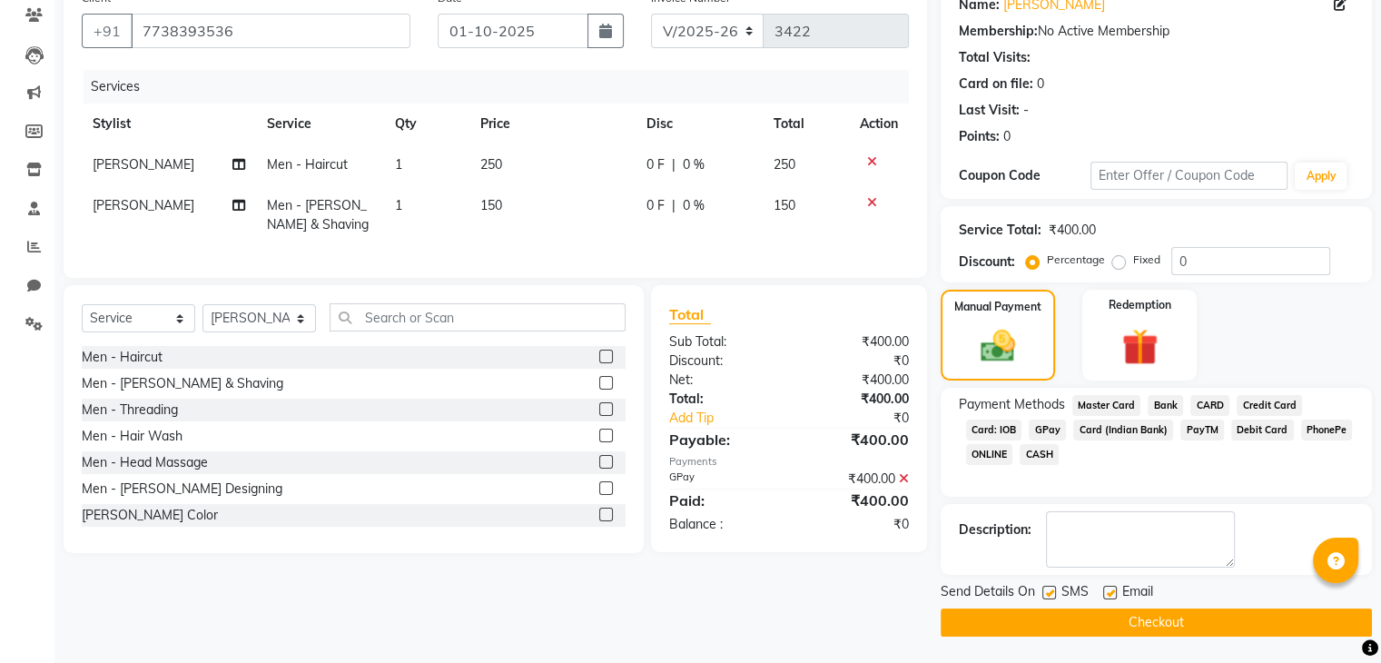
click at [1118, 608] on button "Checkout" at bounding box center [1155, 622] width 431 height 28
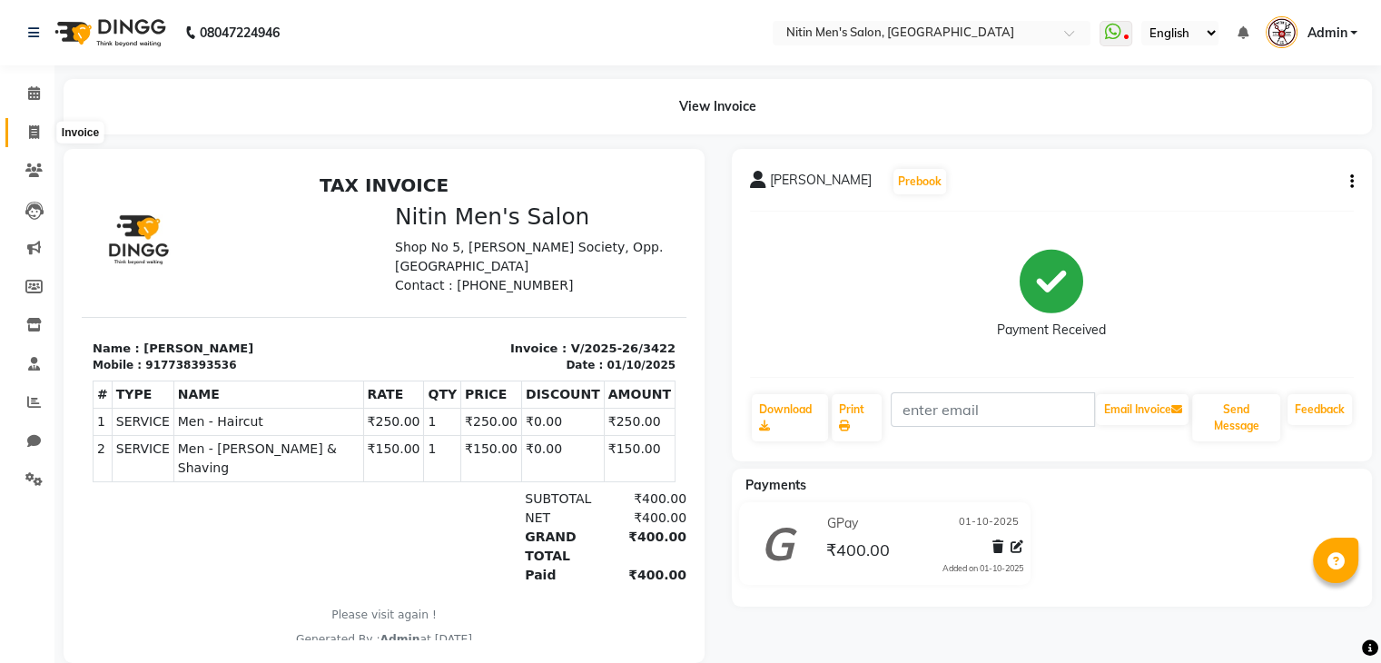
click at [29, 133] on icon at bounding box center [34, 132] width 10 height 14
select select "service"
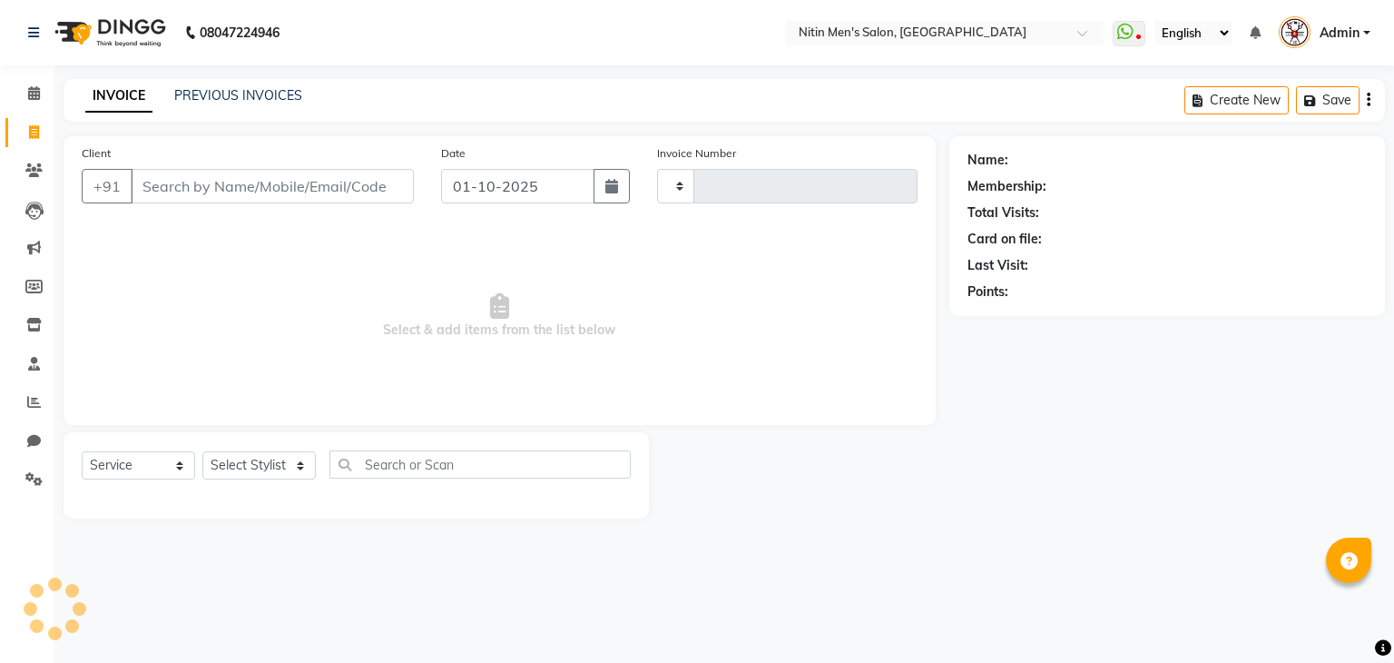
type input "3423"
select select "7981"
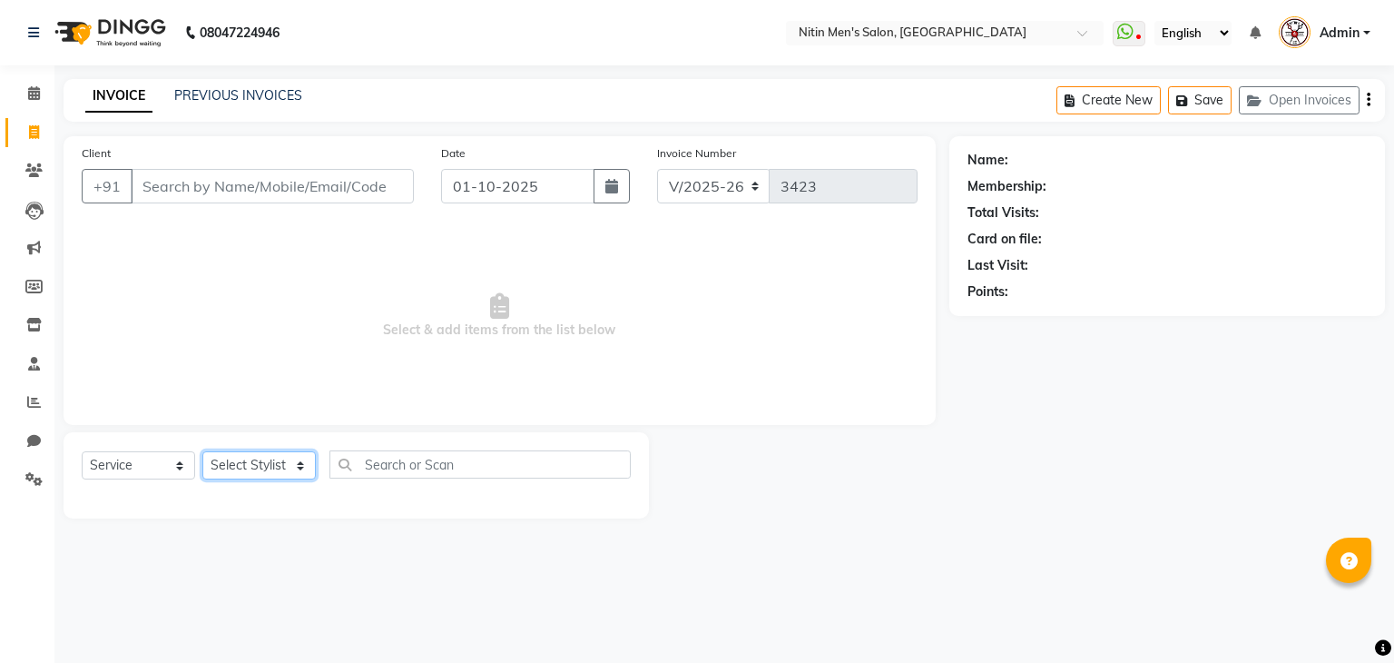
click at [310, 462] on select "Select Stylist [PERSON_NAME] DEEPA [PERSON_NAME] MEENAKSHI NITIN SIR [PERSON_NA…" at bounding box center [258, 465] width 113 height 28
select select "87617"
click at [202, 452] on select "Select Stylist [PERSON_NAME] DEEPA [PERSON_NAME] MEENAKSHI NITIN SIR [PERSON_NA…" at bounding box center [258, 465] width 113 height 28
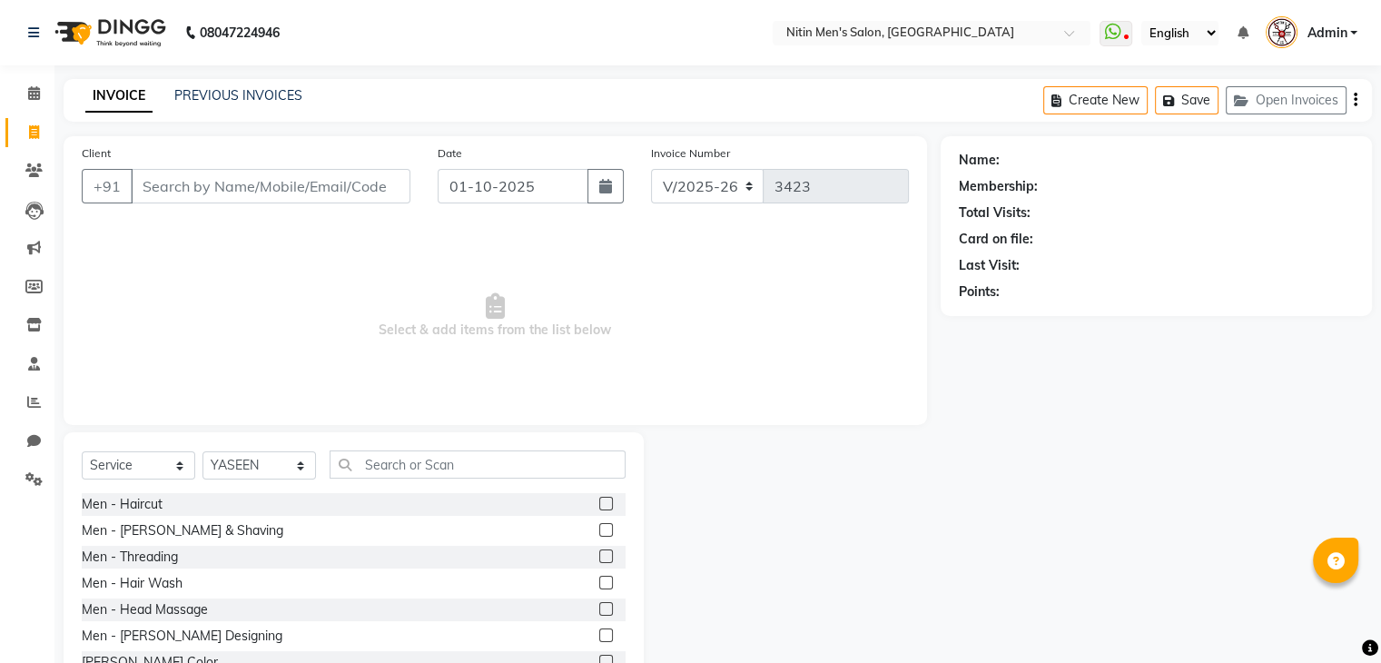
click at [584, 524] on div "Men - [PERSON_NAME] & Shaving" at bounding box center [354, 530] width 544 height 23
click at [599, 526] on label at bounding box center [606, 530] width 14 height 14
click at [599, 526] on input "checkbox" at bounding box center [605, 531] width 12 height 12
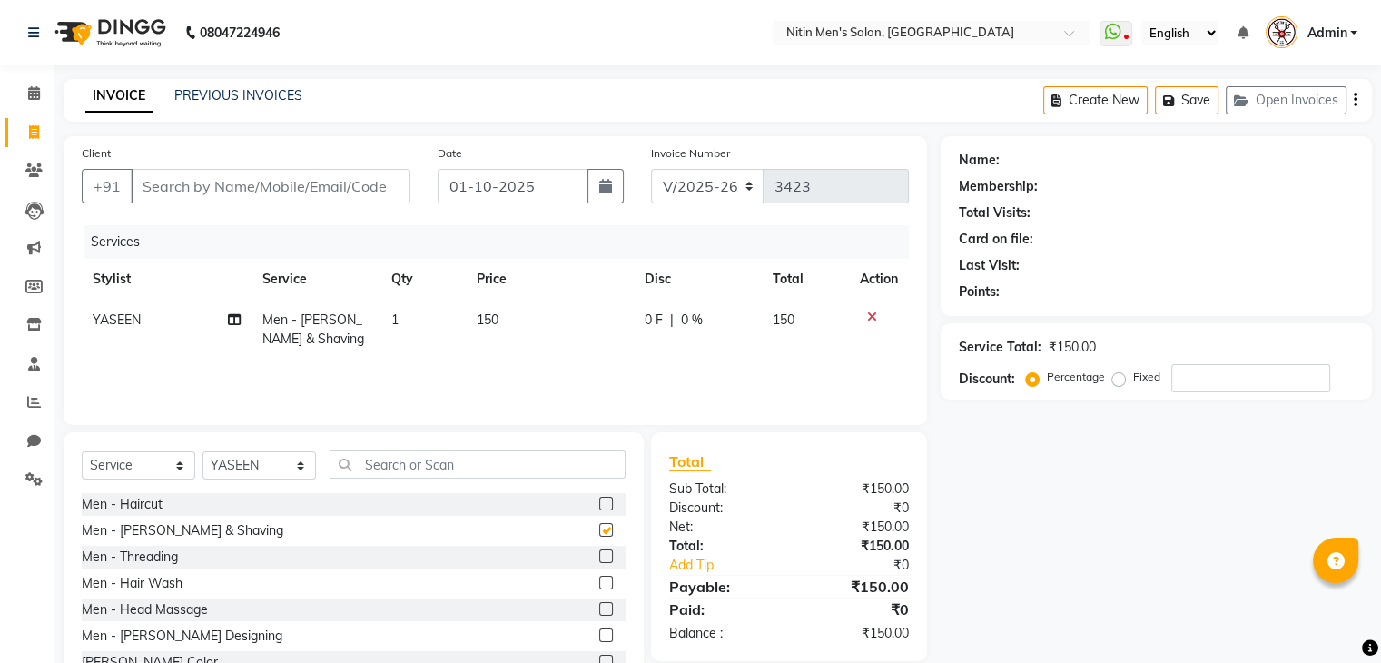
checkbox input "false"
click at [298, 174] on input "Client" at bounding box center [271, 186] width 280 height 34
type input "A"
type input "0"
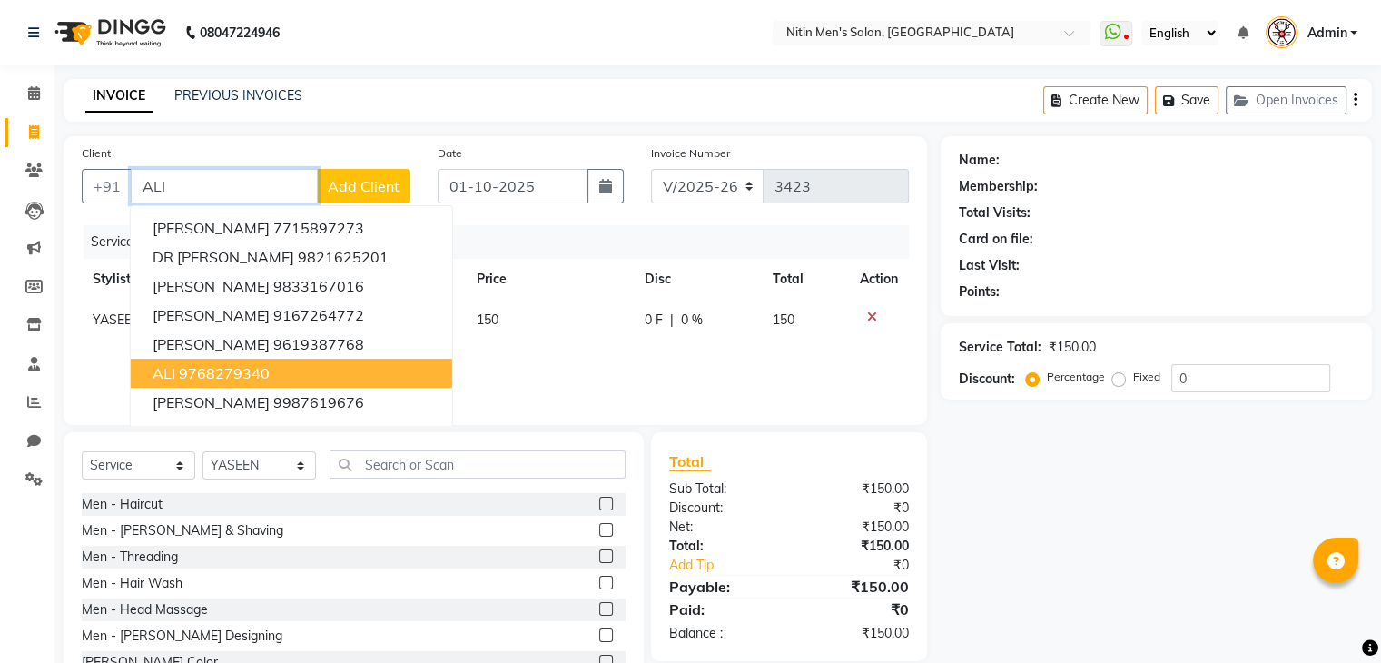
click at [222, 368] on ngb-highlight "9768279340" at bounding box center [224, 373] width 91 height 18
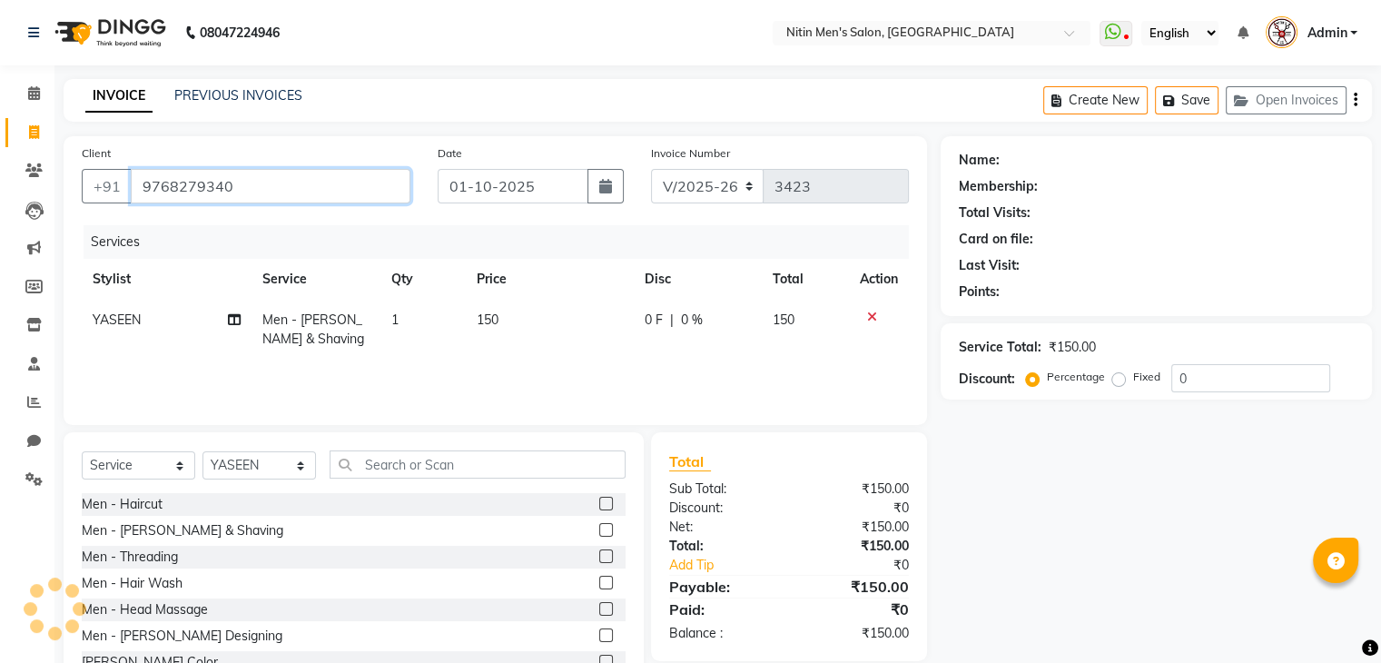
type input "9768279340"
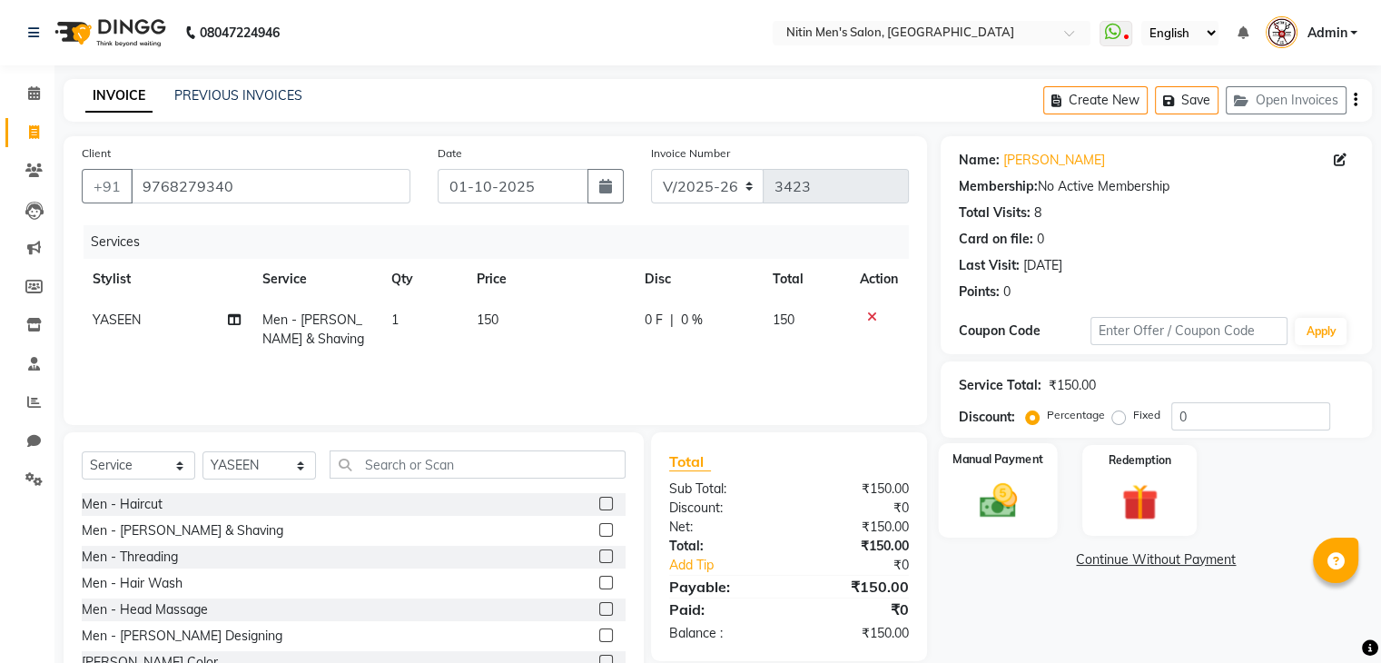
click at [963, 464] on label "Manual Payment" at bounding box center [997, 458] width 91 height 17
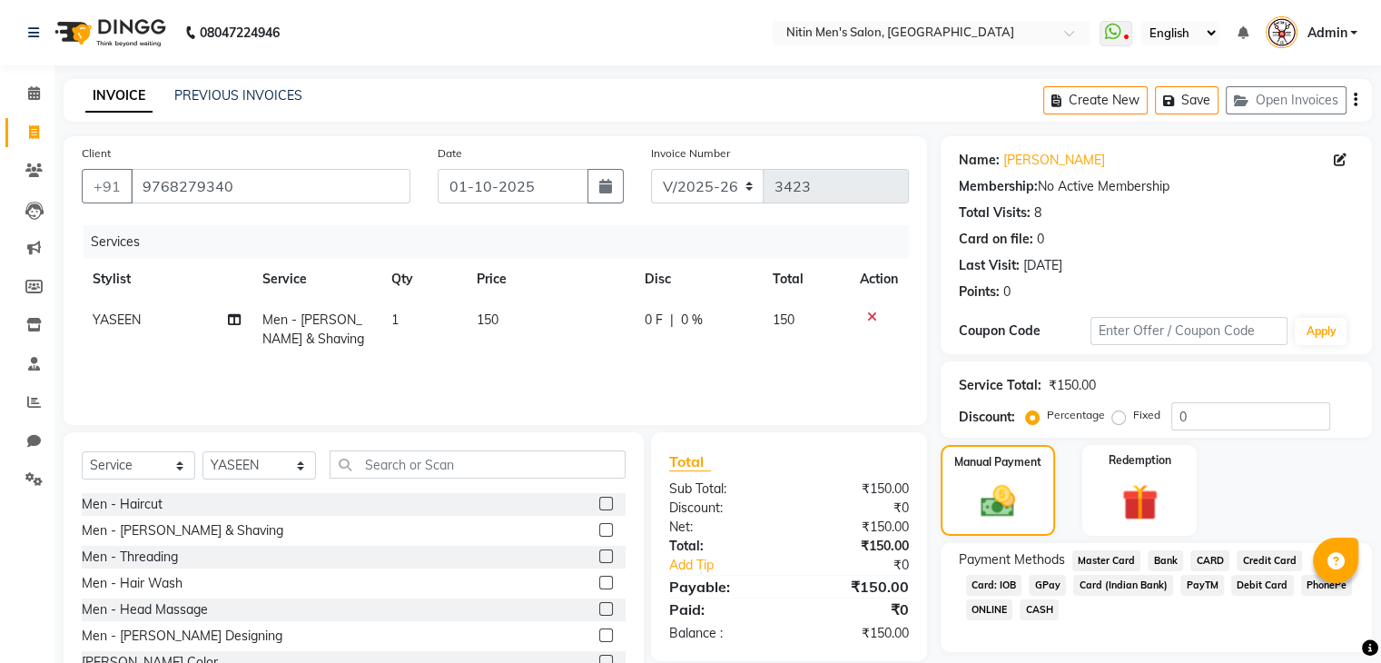
click at [1035, 603] on span "CASH" at bounding box center [1038, 609] width 39 height 21
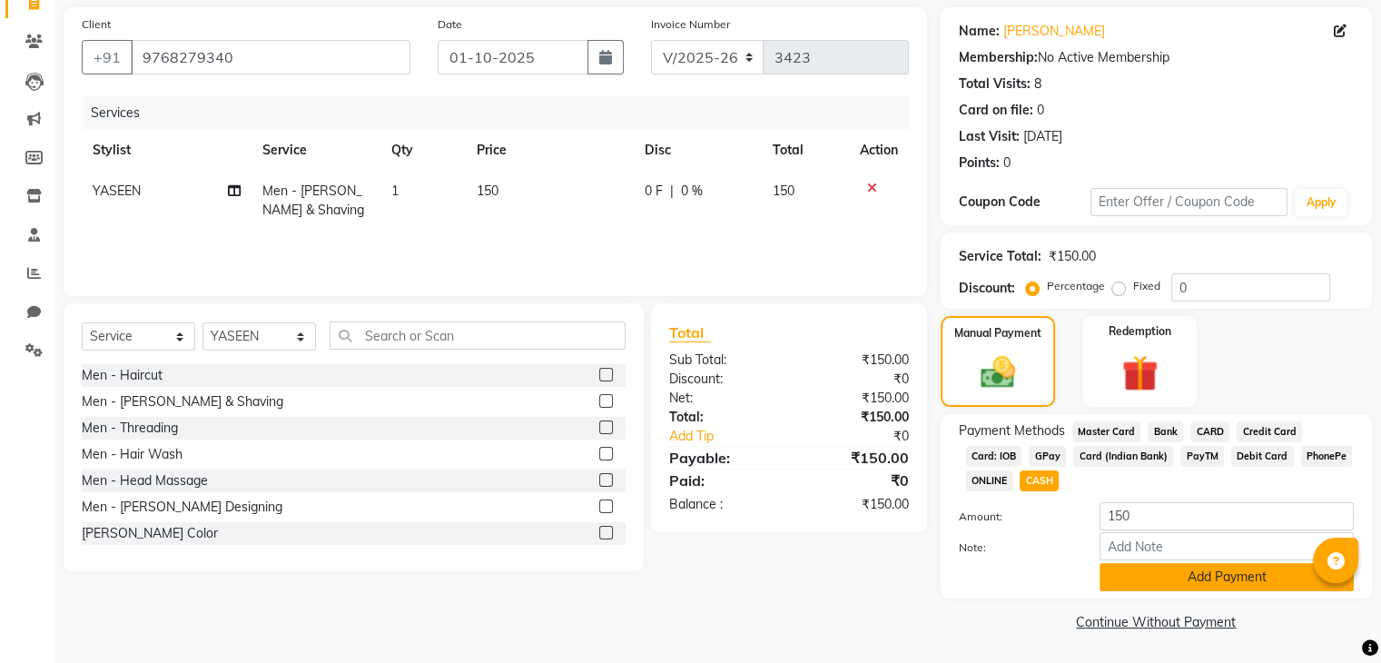
click at [1116, 585] on button "Add Payment" at bounding box center [1226, 577] width 254 height 28
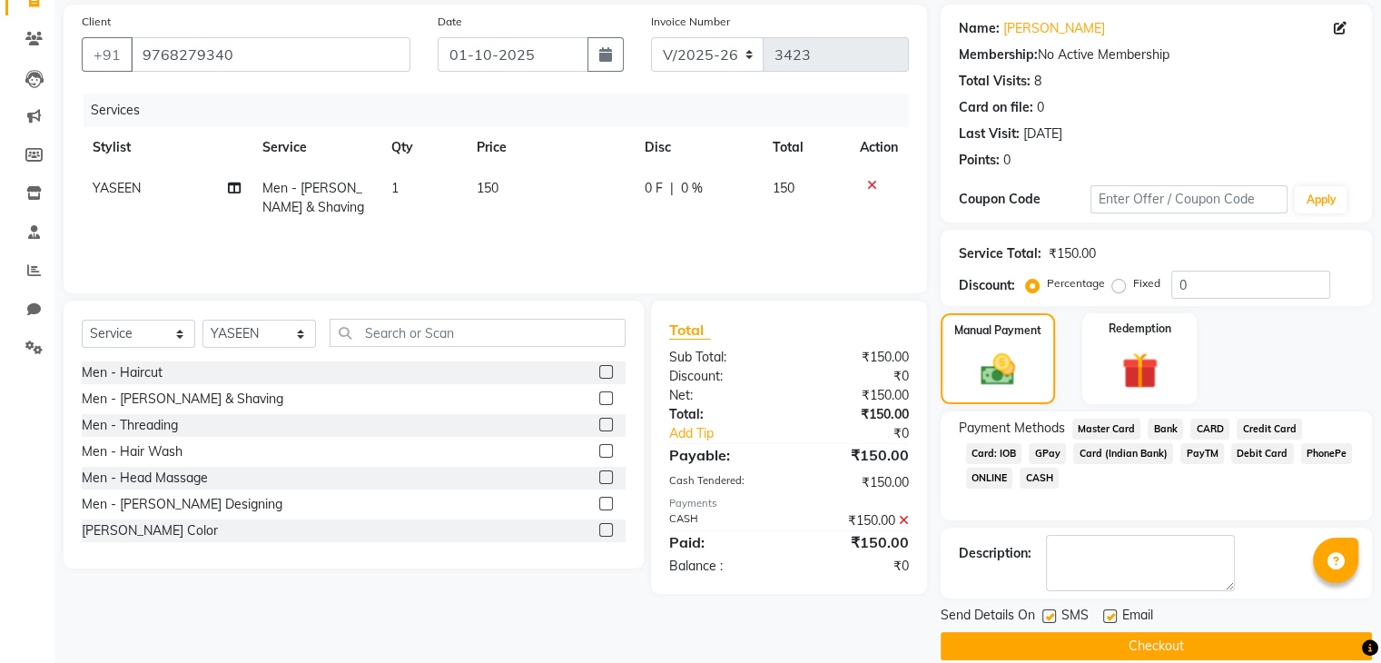
click at [1052, 615] on label at bounding box center [1049, 616] width 14 height 14
click at [1052, 615] on input "checkbox" at bounding box center [1048, 617] width 12 height 12
checkbox input "false"
click at [1055, 654] on button "Checkout" at bounding box center [1155, 646] width 431 height 28
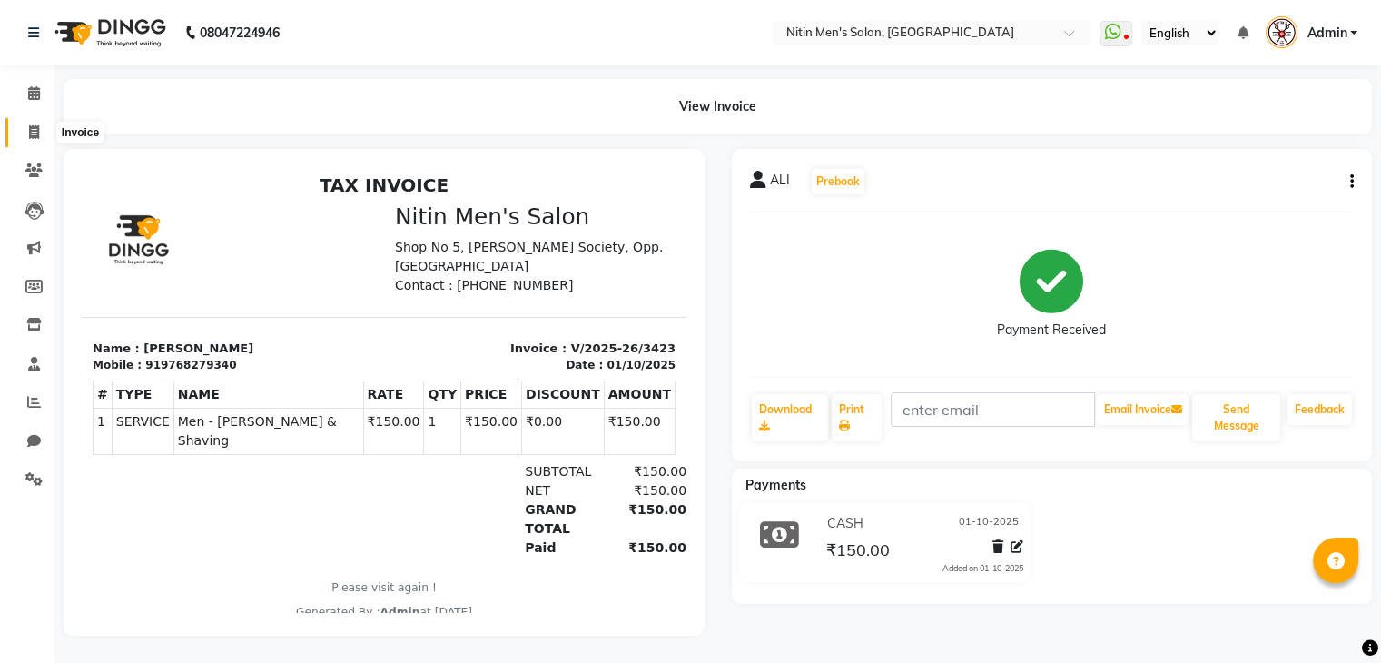
click at [29, 128] on icon at bounding box center [34, 132] width 10 height 14
select select "7981"
select select "service"
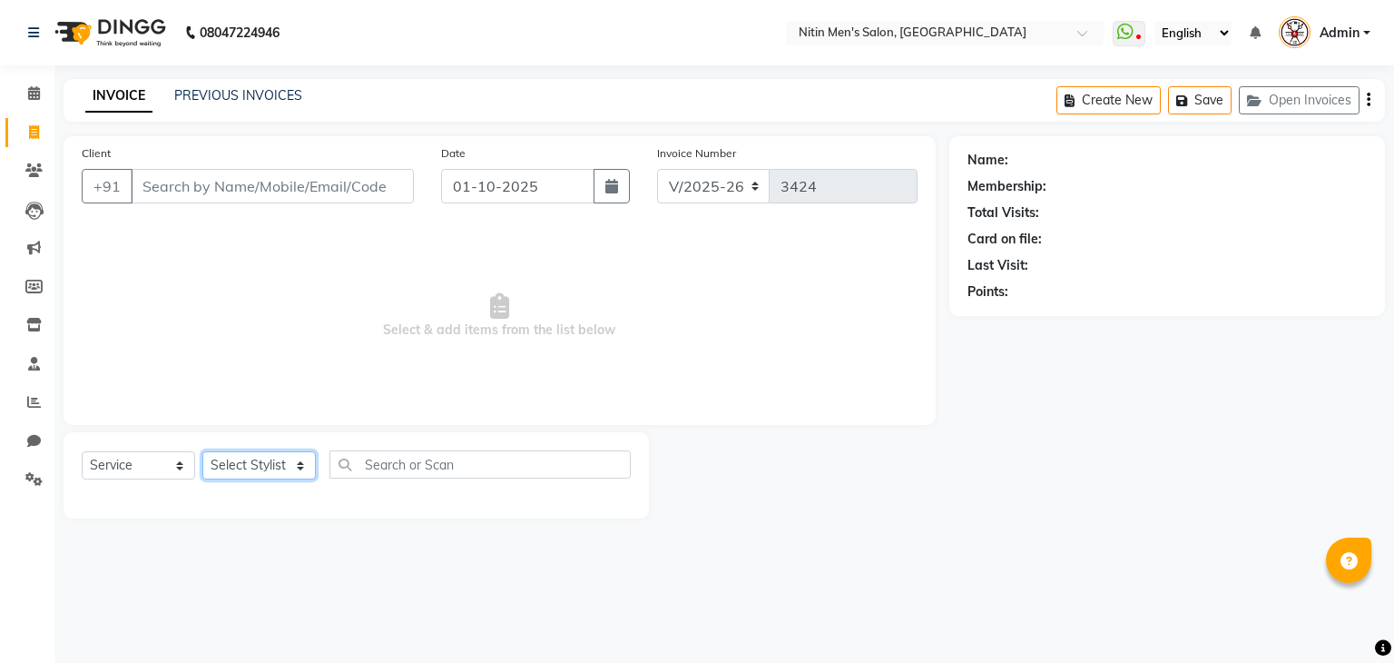
click at [273, 464] on select "Select Stylist [PERSON_NAME] DEEPA [PERSON_NAME] MEENAKSHI NITIN SIR [PERSON_NA…" at bounding box center [258, 465] width 113 height 28
select select "75700"
click at [202, 452] on select "Select Stylist [PERSON_NAME] DEEPA [PERSON_NAME] MEENAKSHI NITIN SIR [PERSON_NA…" at bounding box center [258, 465] width 113 height 28
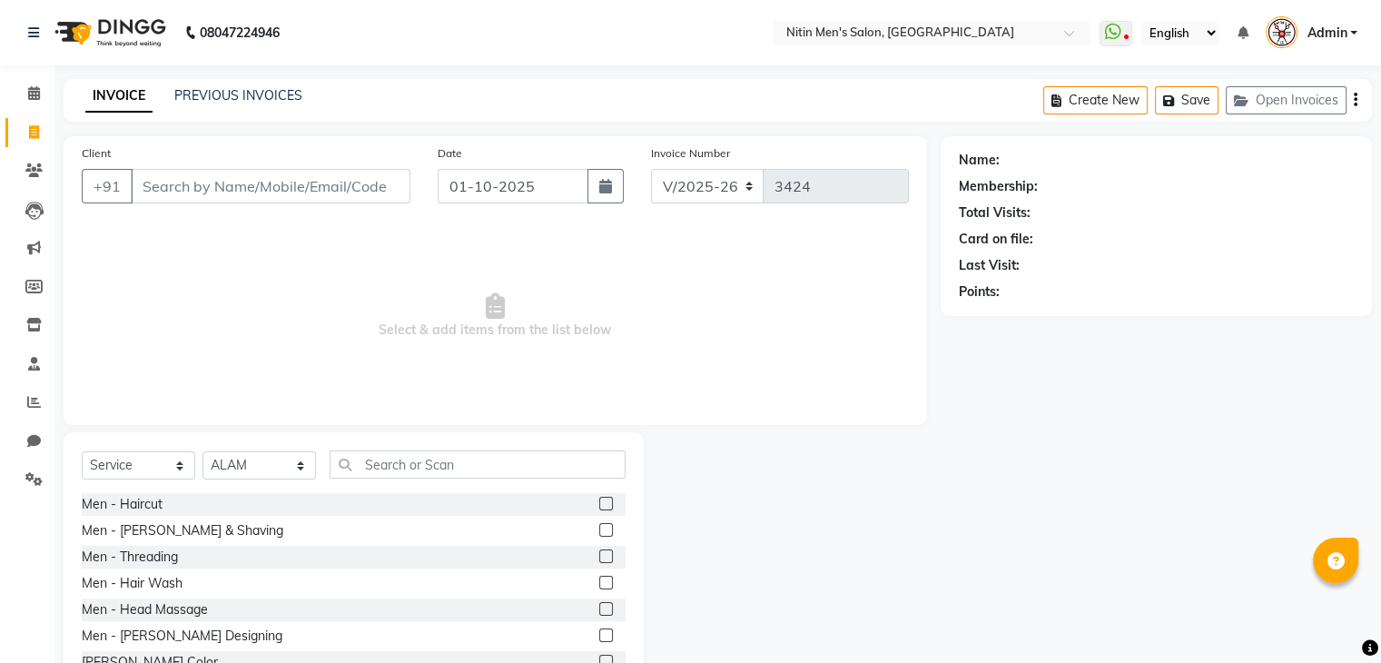
click at [599, 527] on label at bounding box center [606, 530] width 14 height 14
click at [599, 527] on input "checkbox" at bounding box center [605, 531] width 12 height 12
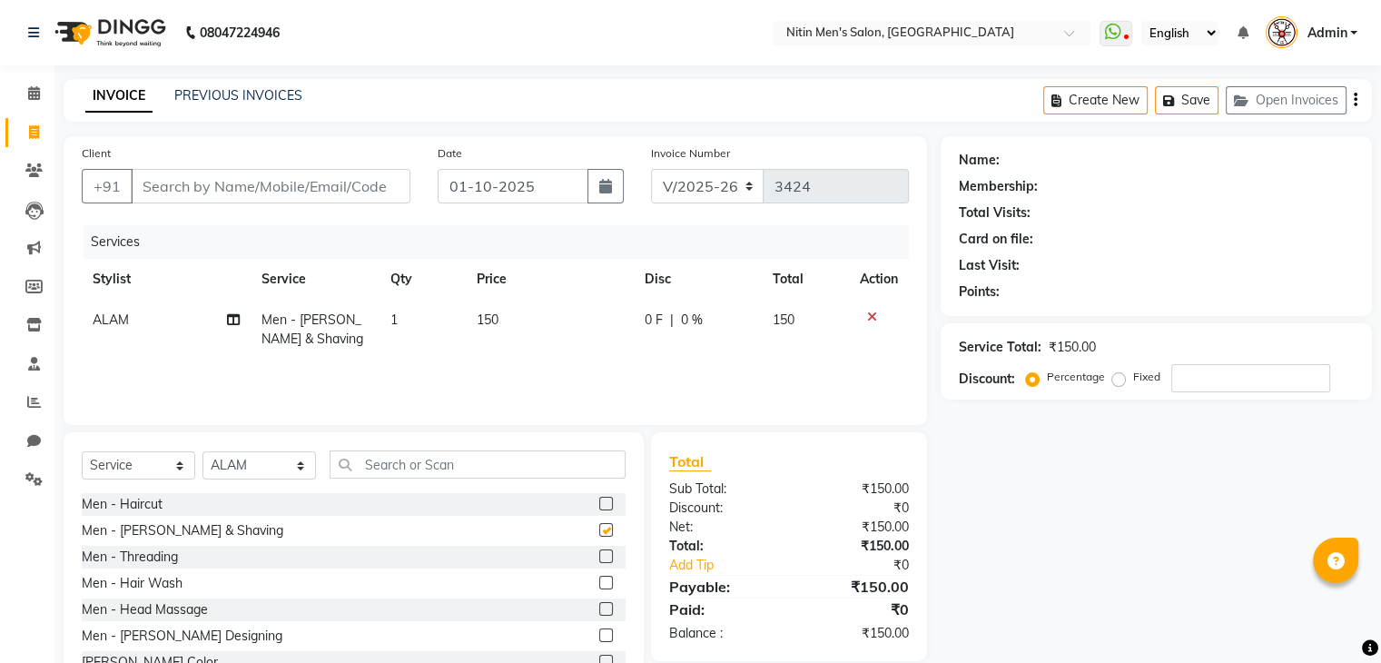
checkbox input "false"
click at [599, 580] on label at bounding box center [606, 582] width 14 height 14
click at [599, 580] on input "checkbox" at bounding box center [605, 583] width 12 height 12
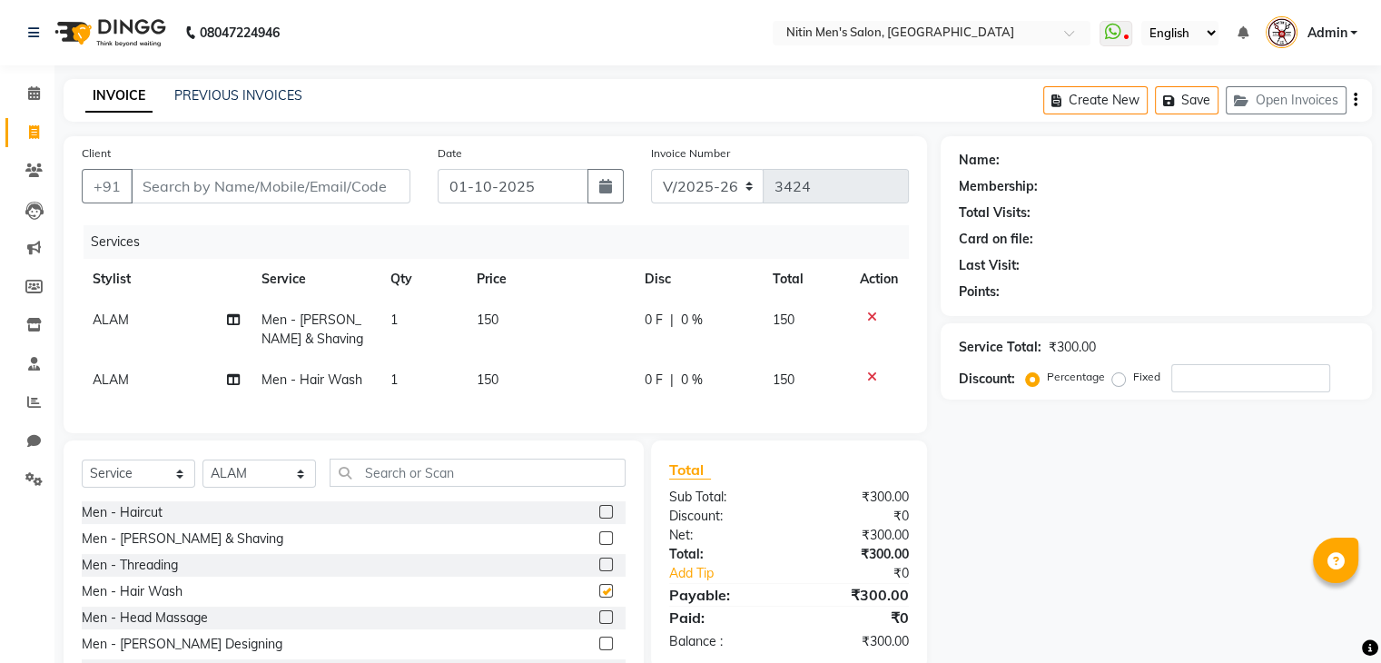
checkbox input "false"
click at [599, 624] on label at bounding box center [606, 617] width 14 height 14
click at [599, 624] on input "checkbox" at bounding box center [605, 618] width 12 height 12
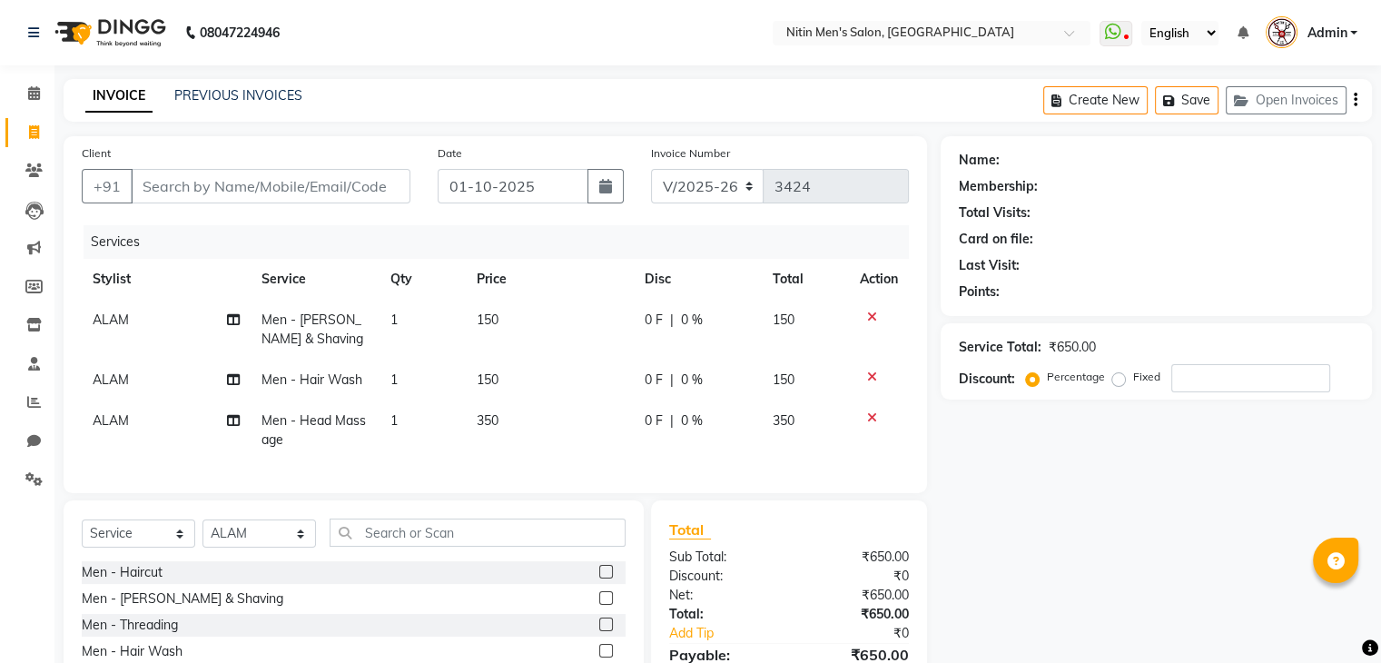
checkbox input "false"
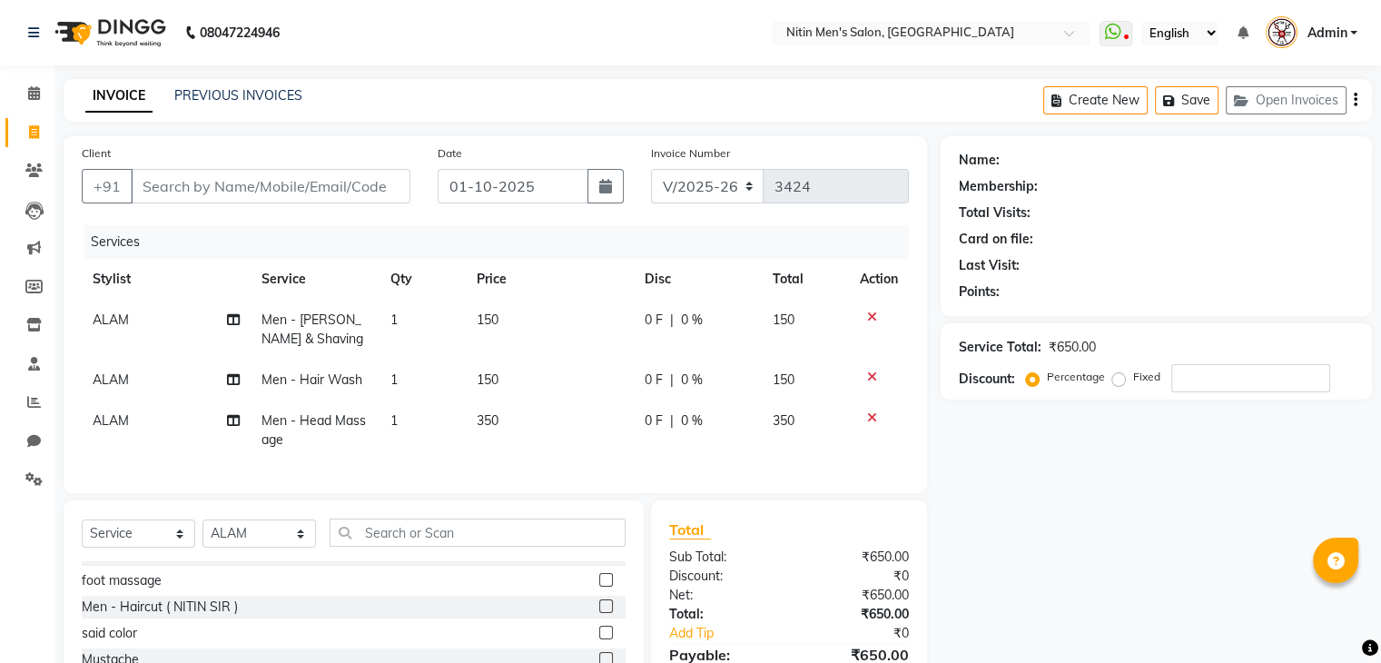
scroll to position [177, 0]
click at [371, 205] on div "Client +91" at bounding box center [246, 180] width 356 height 74
click at [367, 156] on div "Client +91" at bounding box center [246, 180] width 356 height 74
click at [356, 186] on input "Client" at bounding box center [271, 186] width 280 height 34
type input "9"
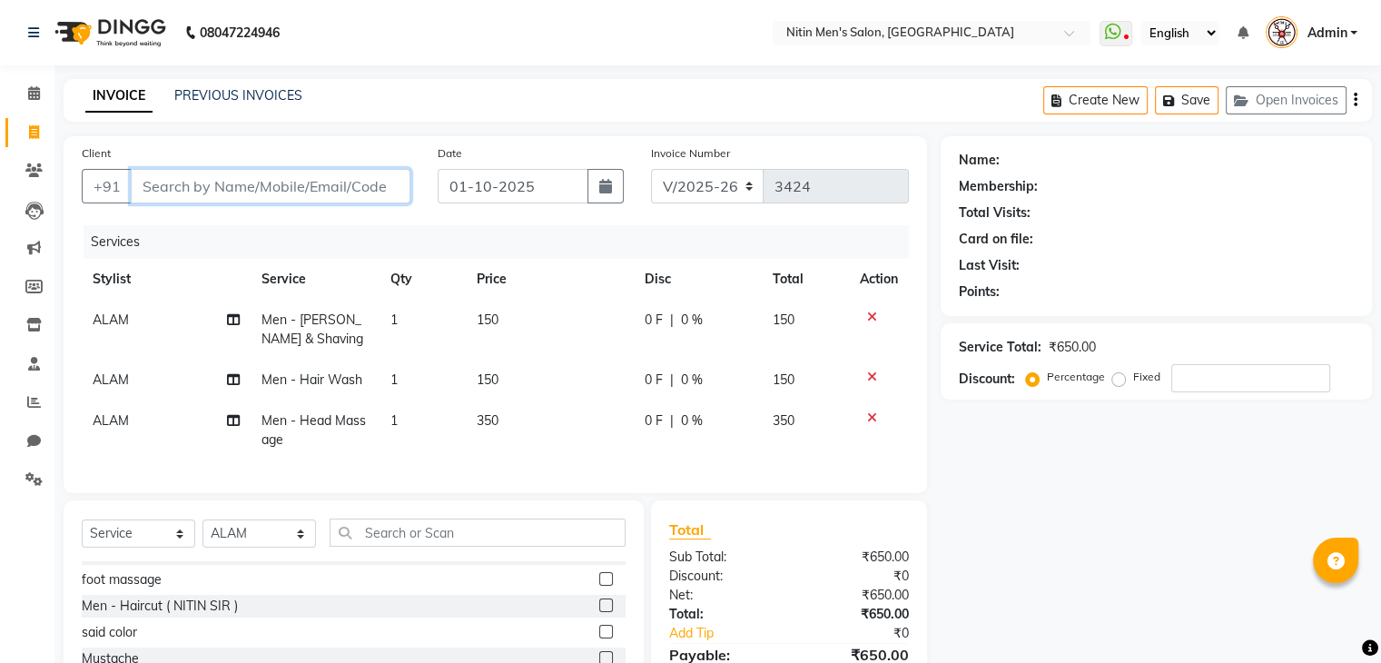
type input "0"
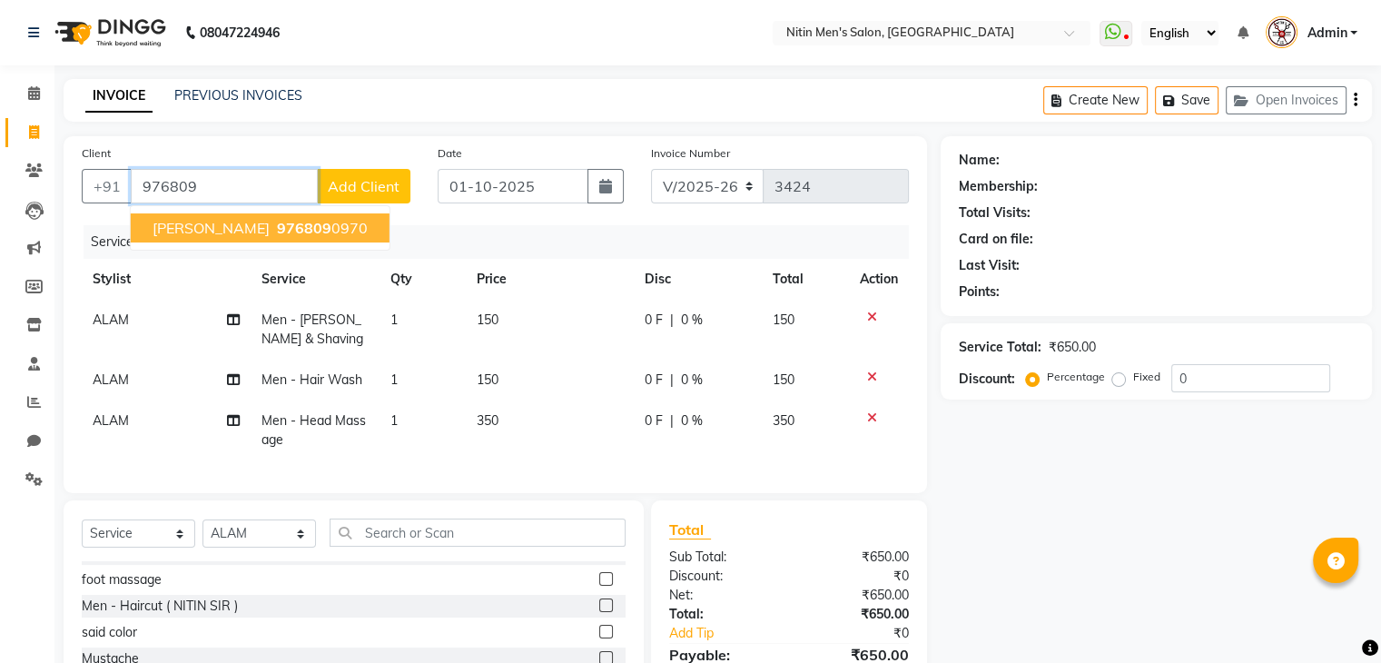
click at [320, 232] on span "976809" at bounding box center [304, 228] width 54 height 18
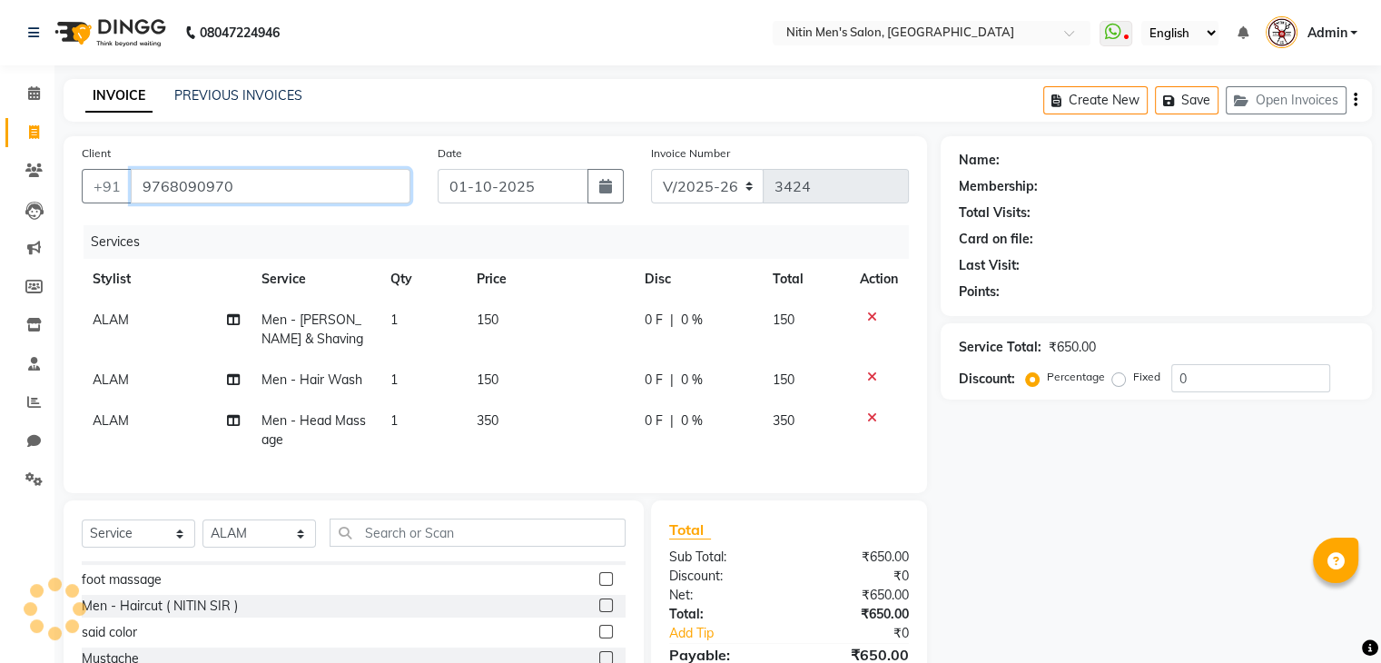
type input "9768090970"
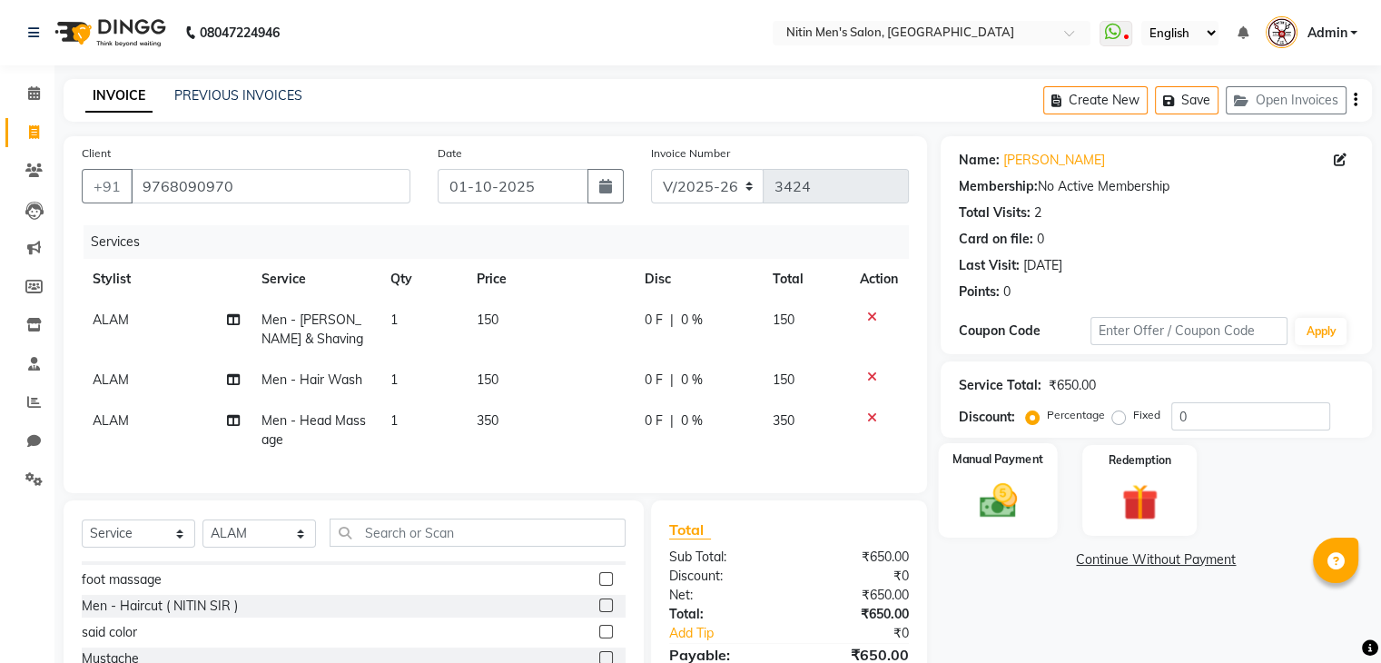
click at [1016, 516] on img at bounding box center [997, 501] width 61 height 44
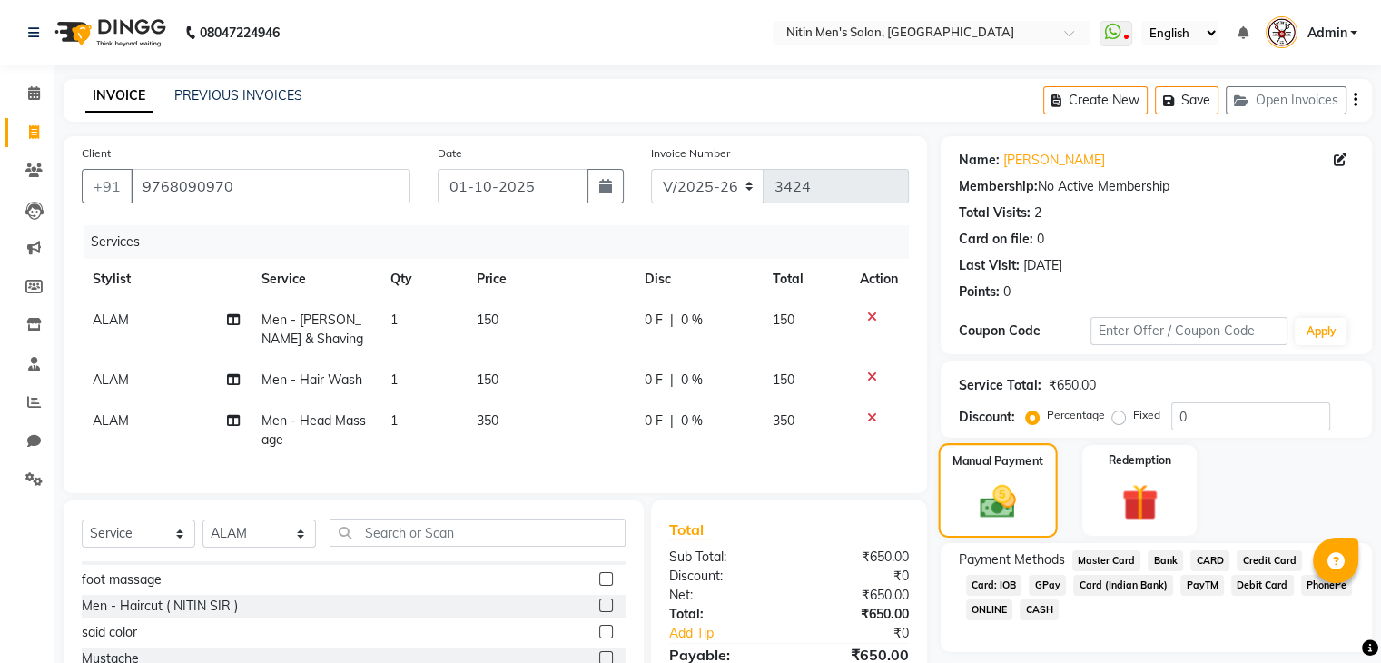
scroll to position [147, 0]
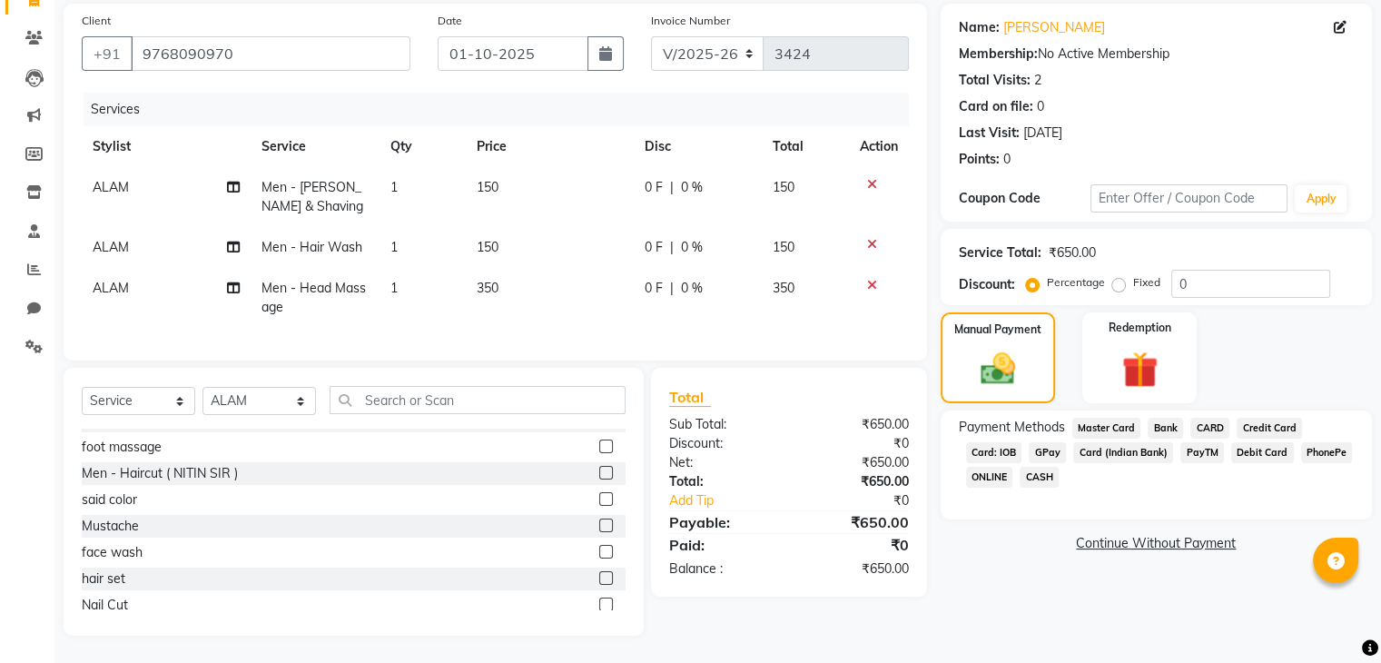
click at [1049, 442] on span "GPay" at bounding box center [1046, 452] width 37 height 21
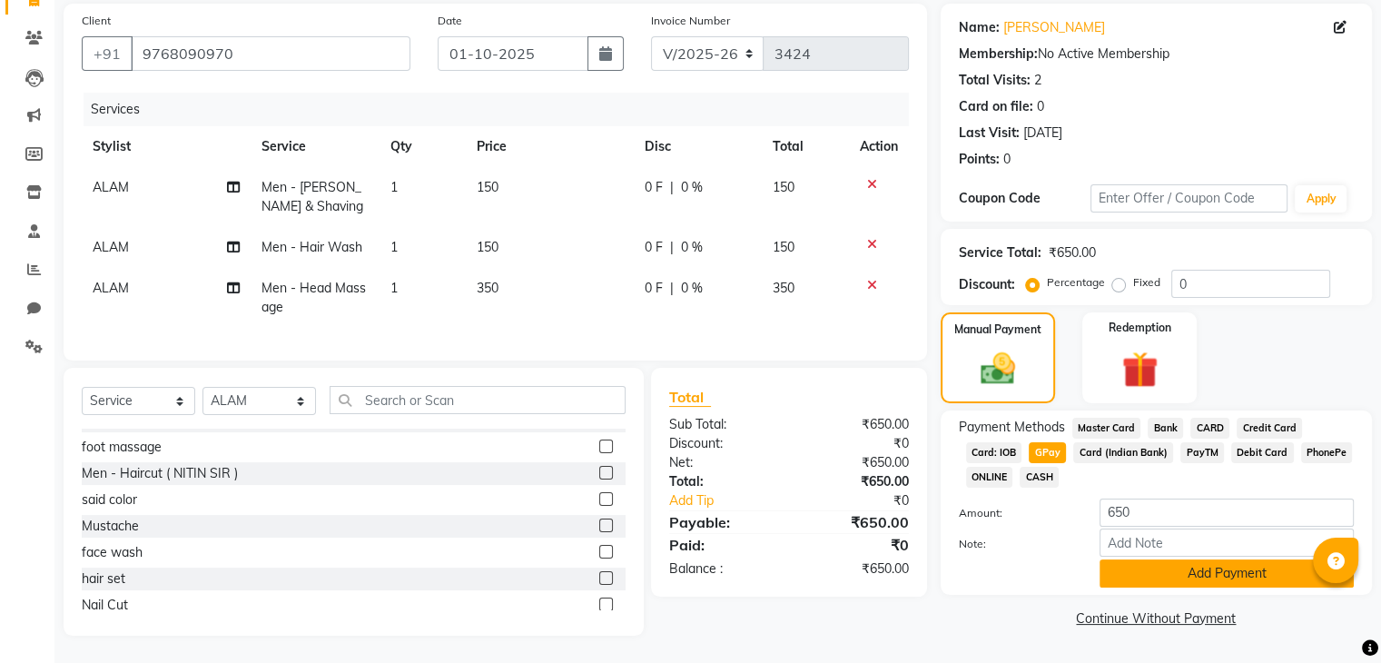
click at [1122, 563] on button "Add Payment" at bounding box center [1226, 573] width 254 height 28
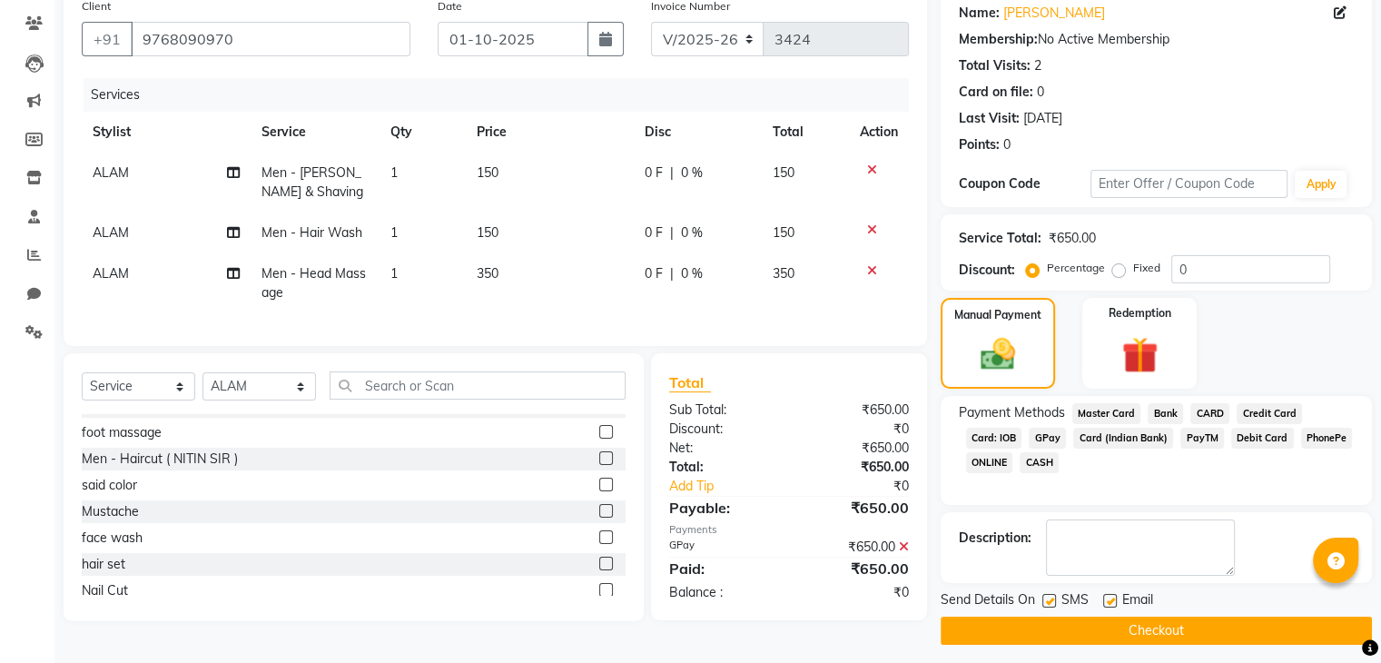
scroll to position [155, 0]
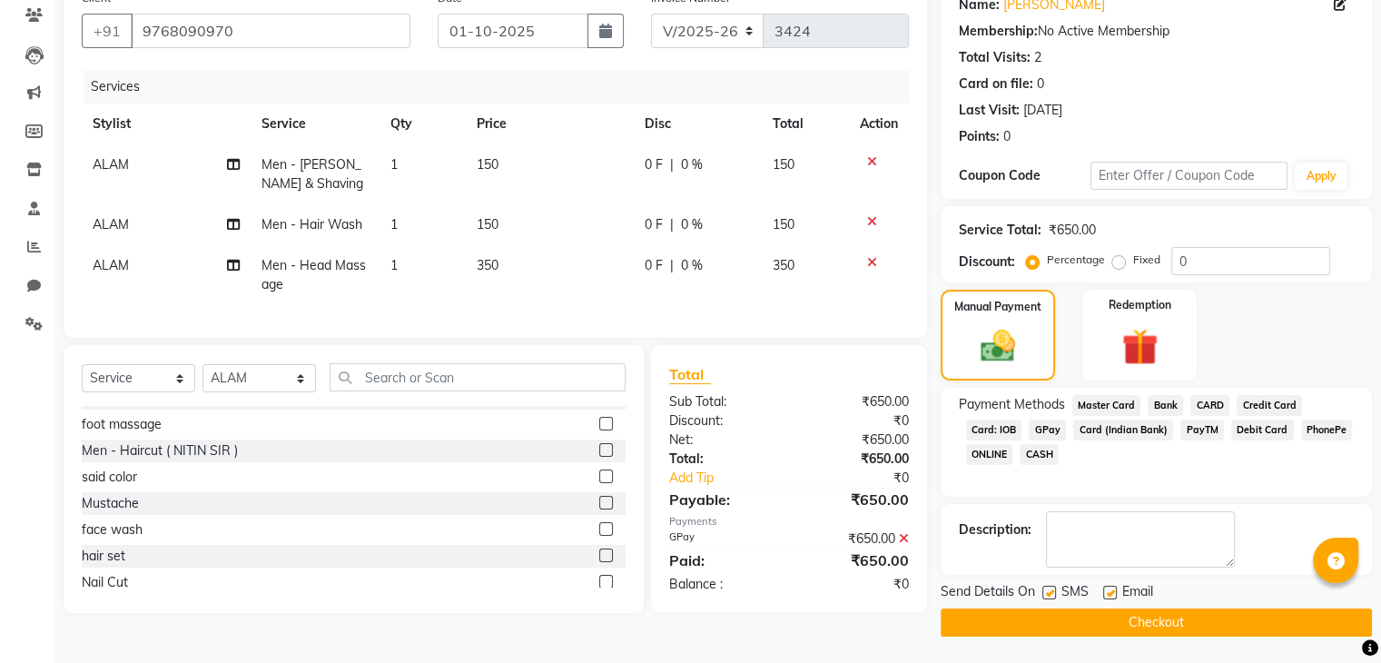
click at [1097, 611] on button "Checkout" at bounding box center [1155, 622] width 431 height 28
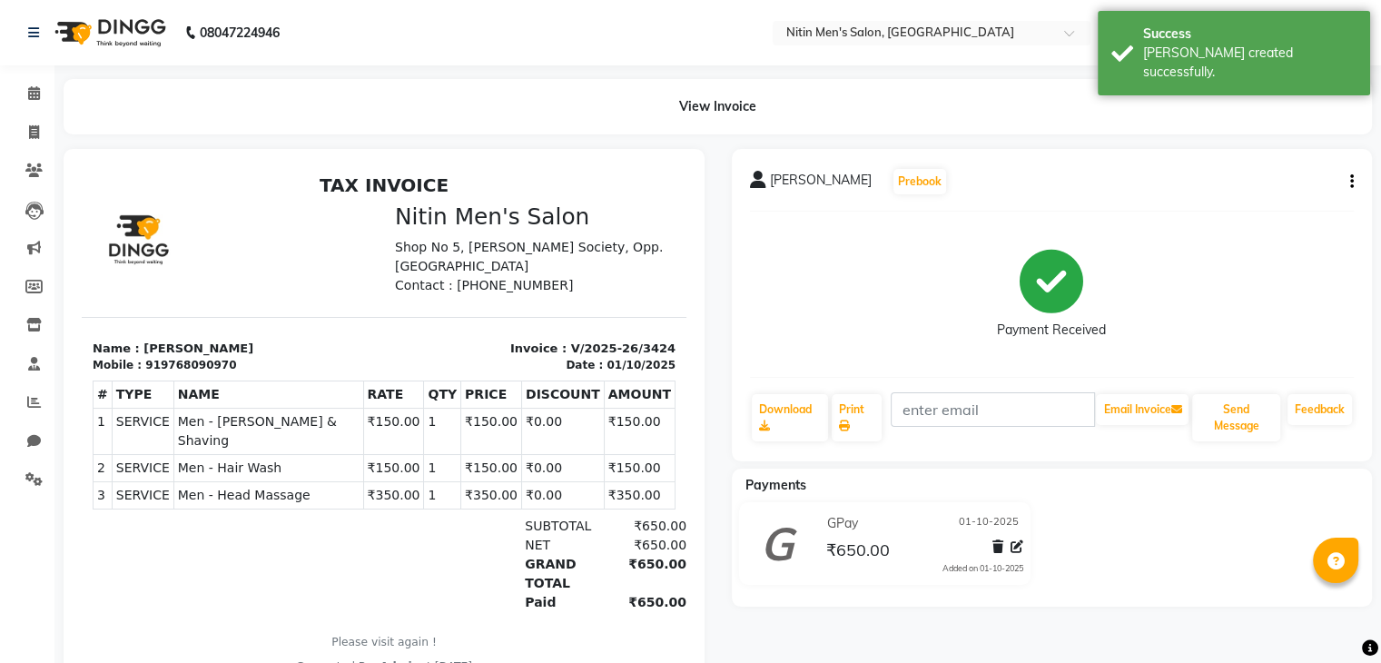
click at [1276, 134] on main "View Invoice [PERSON_NAME] Prebook Payment Received Download Print Email Invoic…" at bounding box center [717, 398] width 1326 height 638
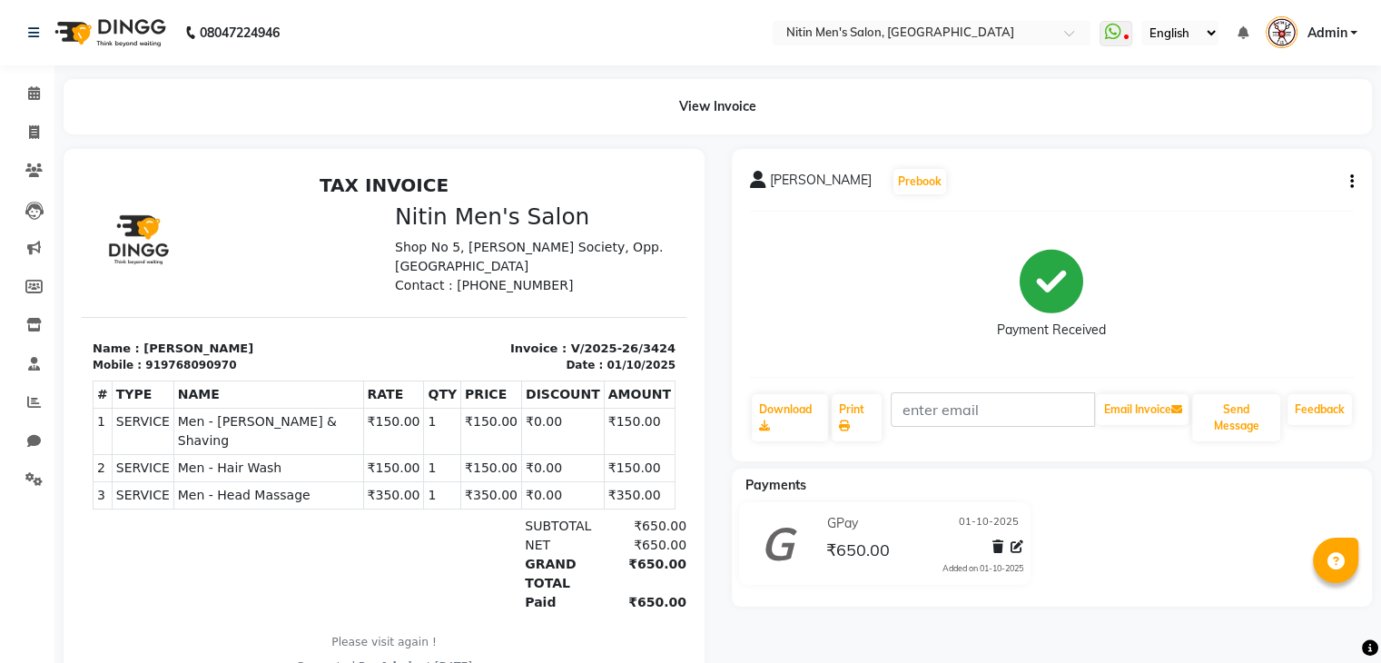
click at [1343, 36] on span "Admin" at bounding box center [1326, 33] width 40 height 19
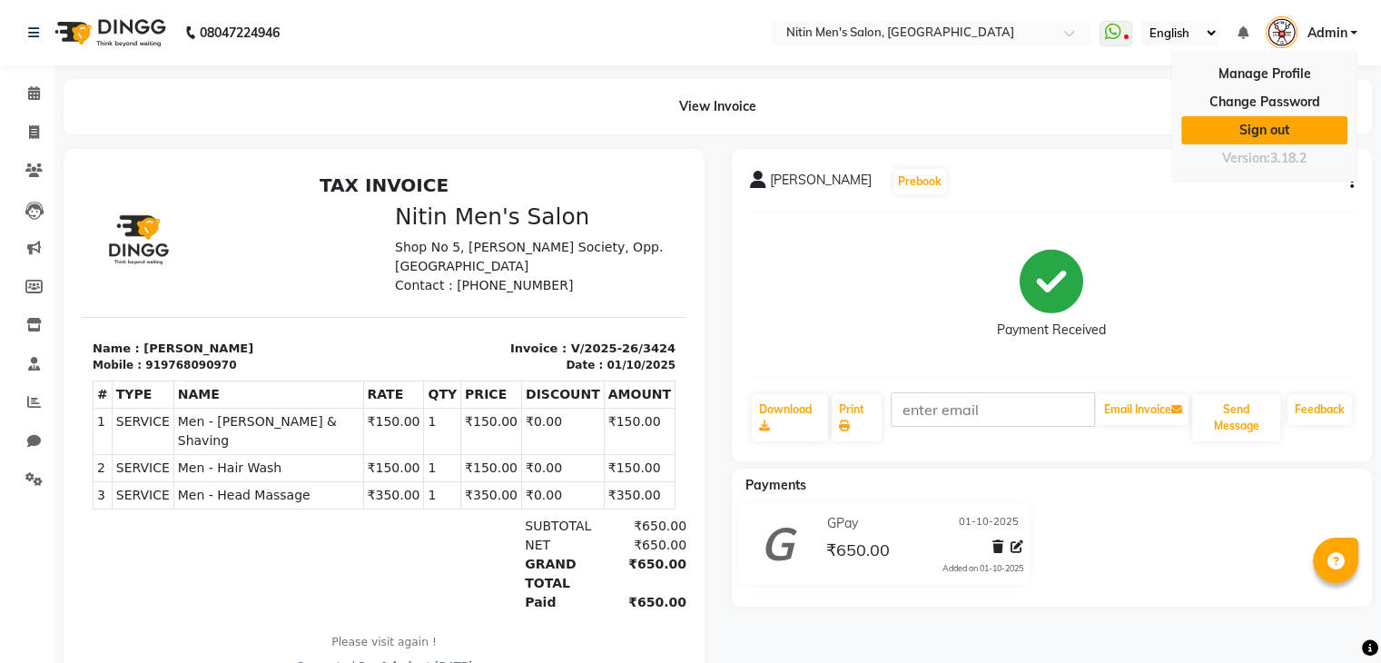
click at [1259, 121] on link "Sign out" at bounding box center [1264, 130] width 166 height 28
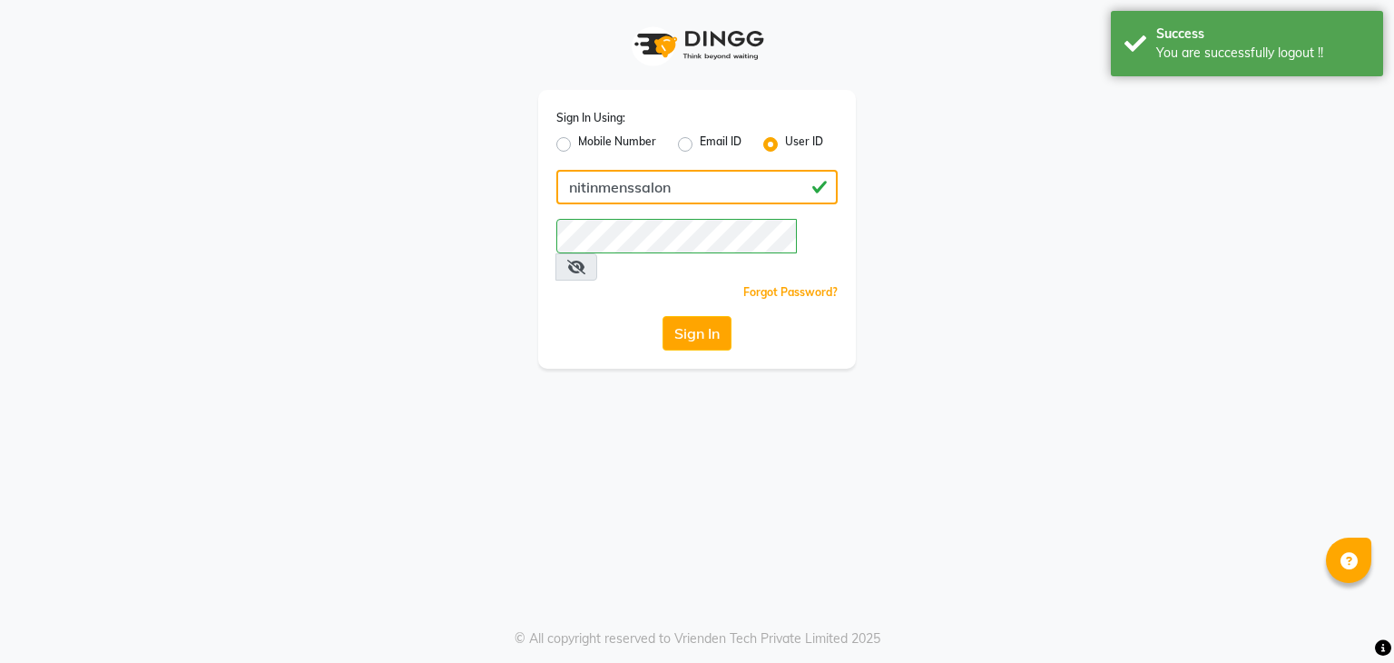
click at [606, 179] on input "nitinmenssalon" at bounding box center [696, 187] width 281 height 34
type input "N"
type input "nitinsunisexsalon"
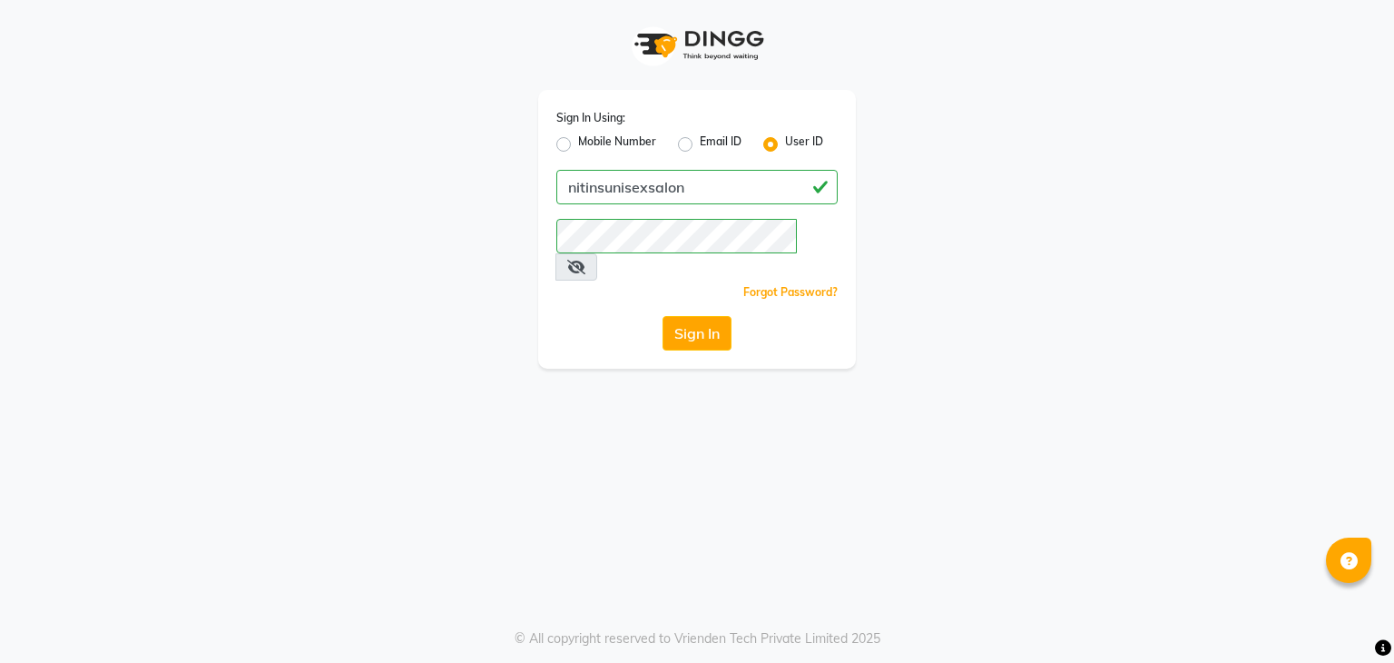
click at [525, 467] on div "Sign In Using: Mobile Number Email ID User ID nitinsunisexsalon Remember me For…" at bounding box center [697, 331] width 1394 height 663
click at [704, 317] on button "Sign In" at bounding box center [697, 333] width 69 height 34
